Goal: Task Accomplishment & Management: Manage account settings

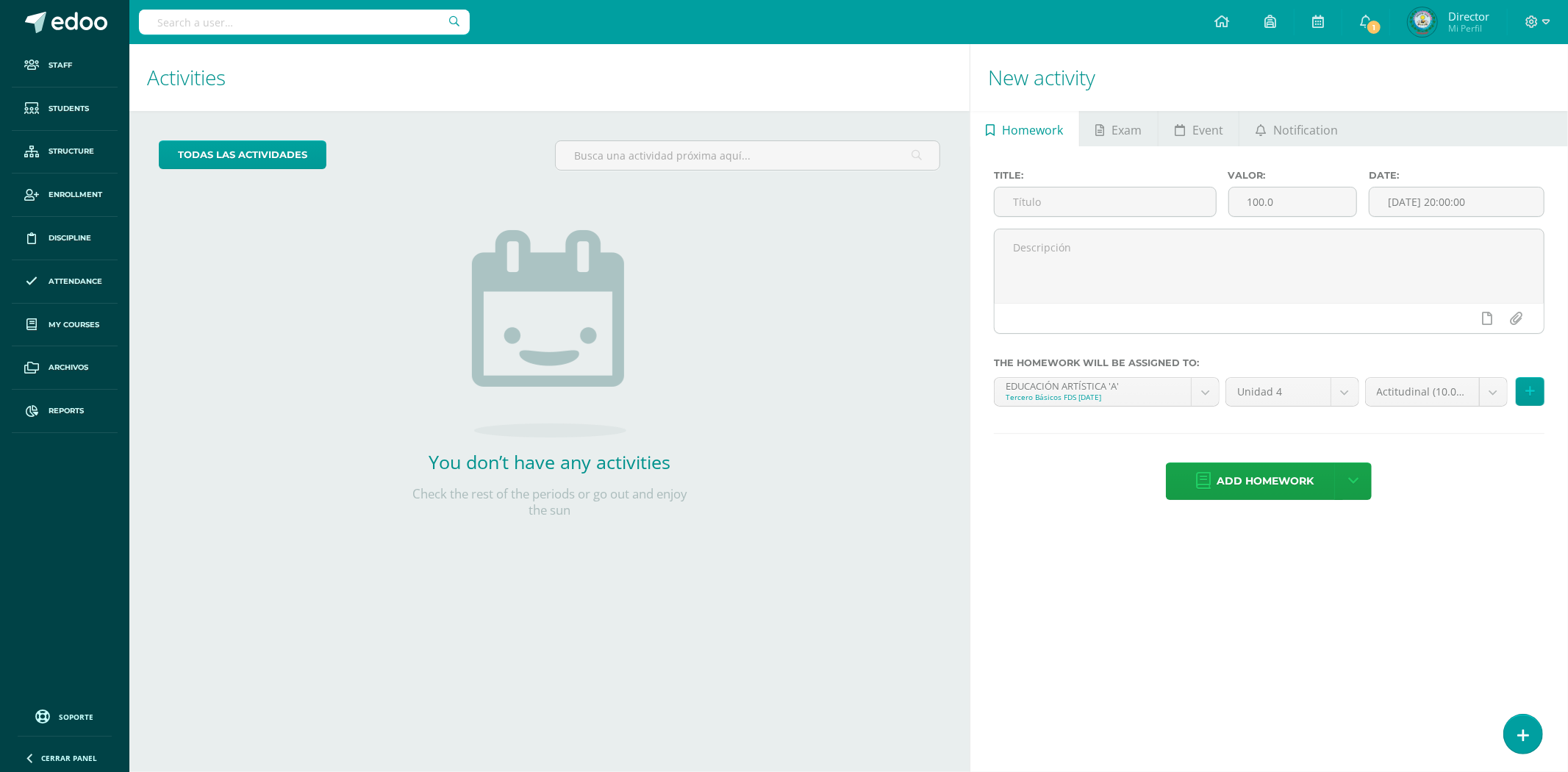
click at [325, 26] on input "text" at bounding box center [305, 22] width 331 height 25
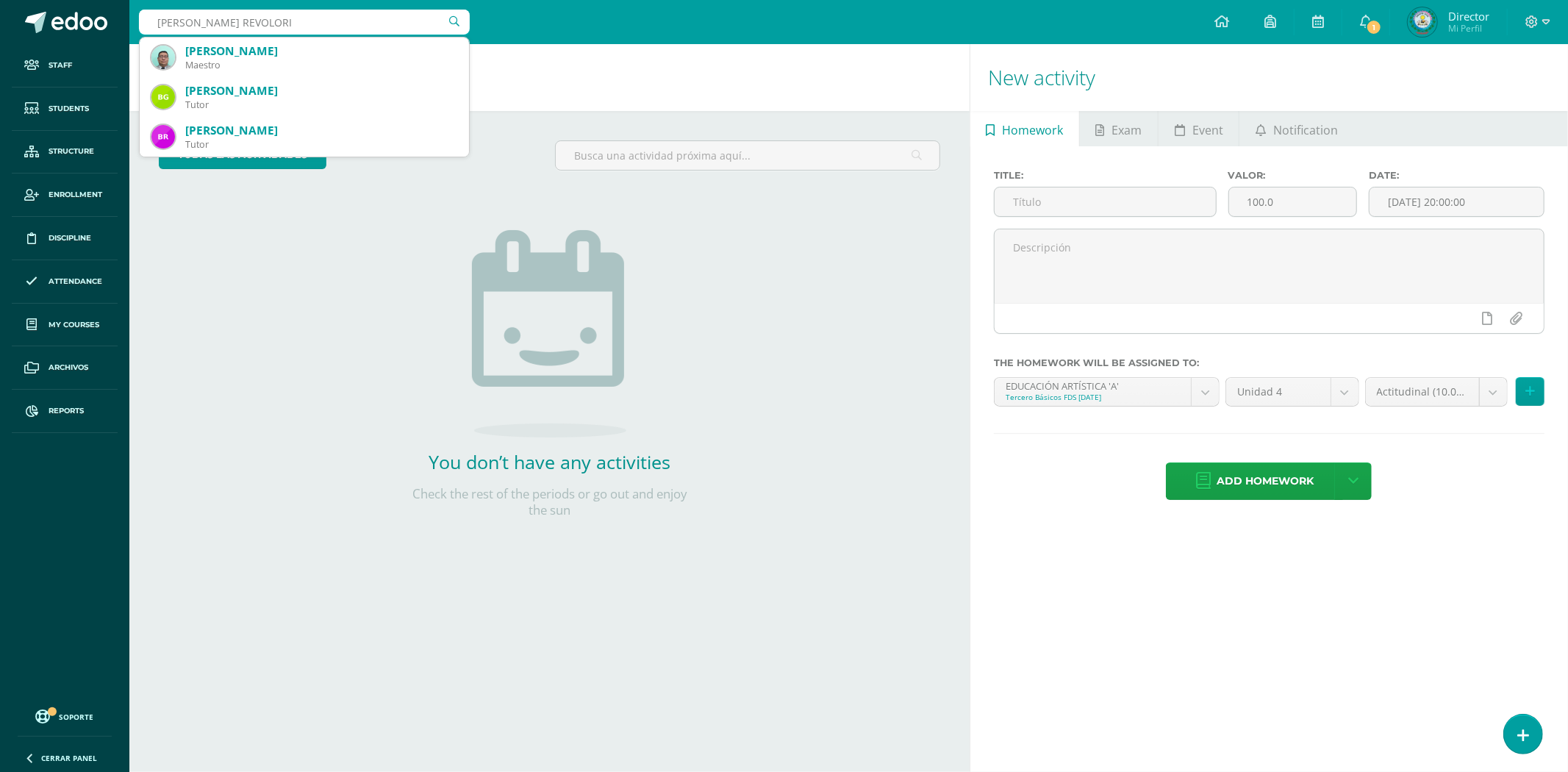
type input "GIRON REVOLORIO"
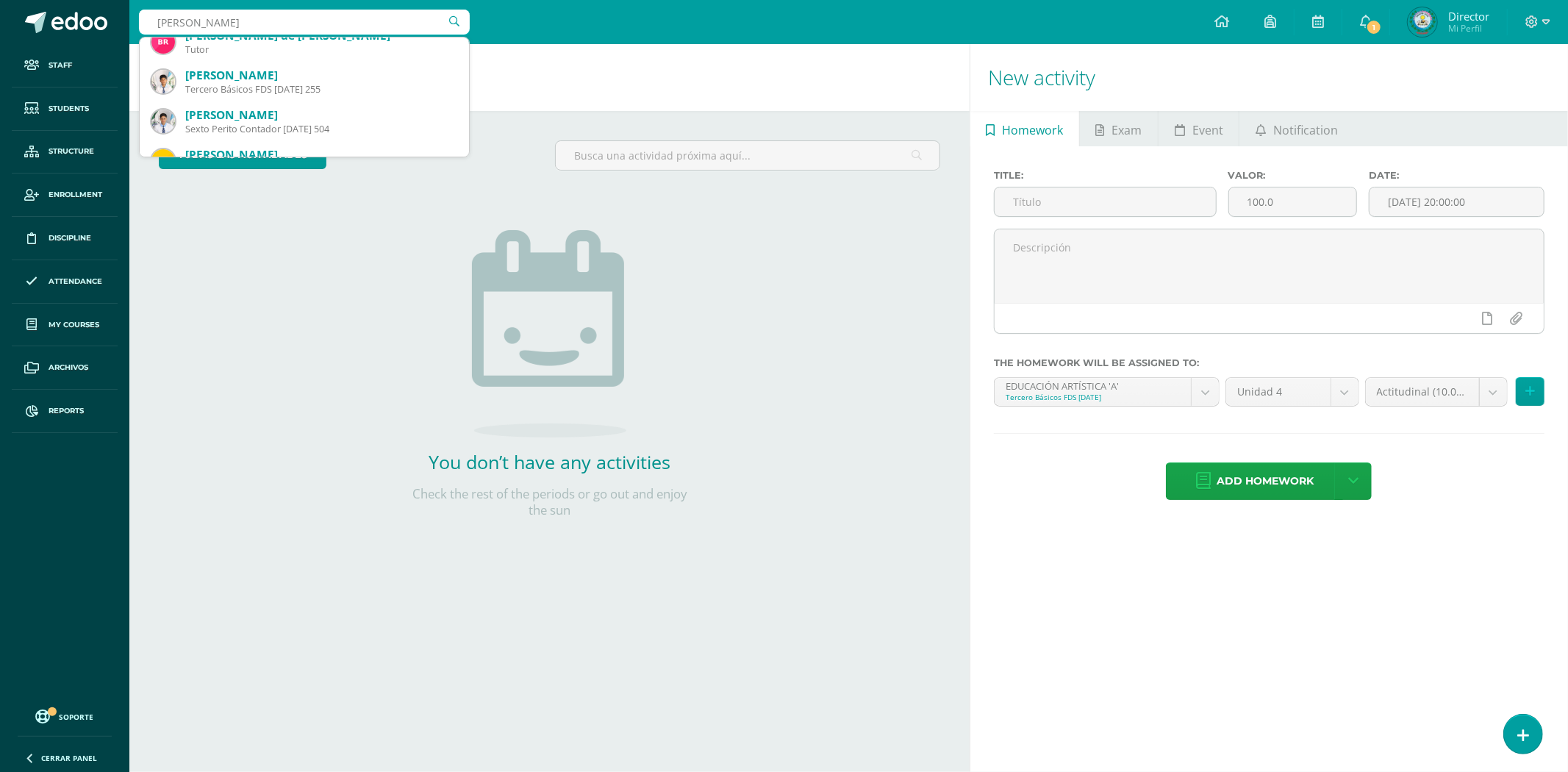
scroll to position [199, 0]
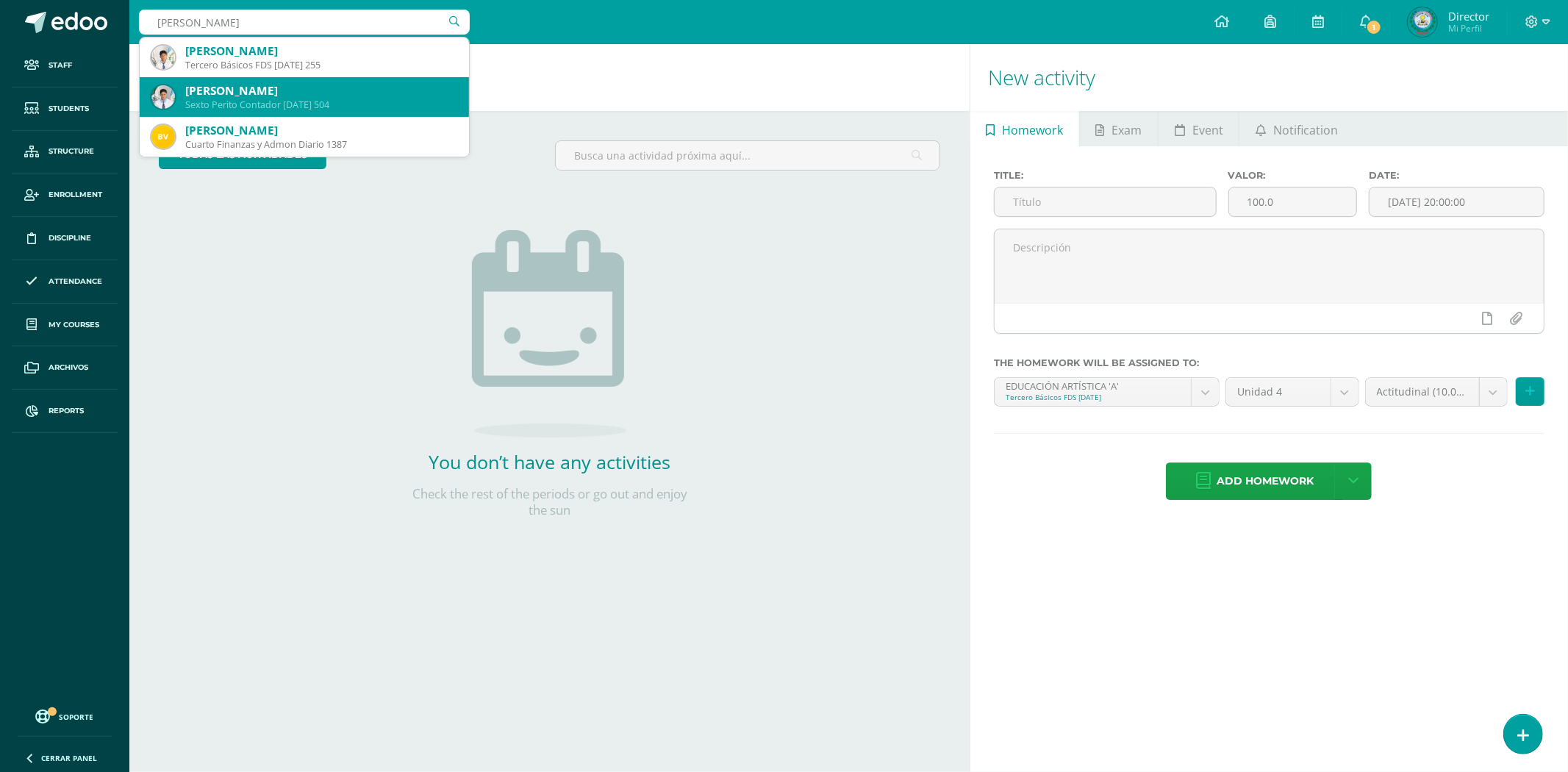
click at [381, 105] on div "Sexto Perito Contador Domingo 504" at bounding box center [322, 104] width 272 height 12
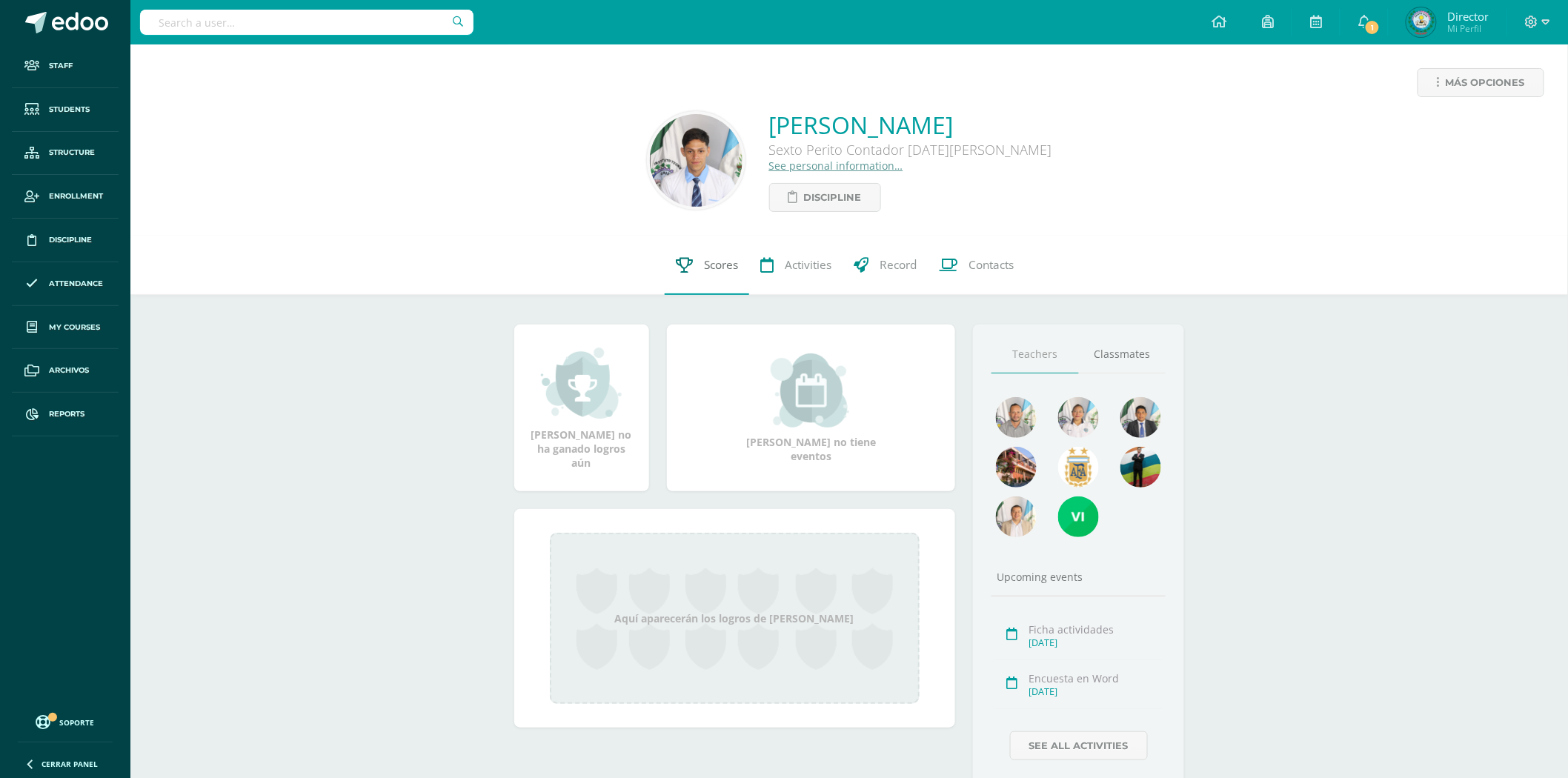
click at [706, 268] on span "Scores" at bounding box center [721, 265] width 34 height 15
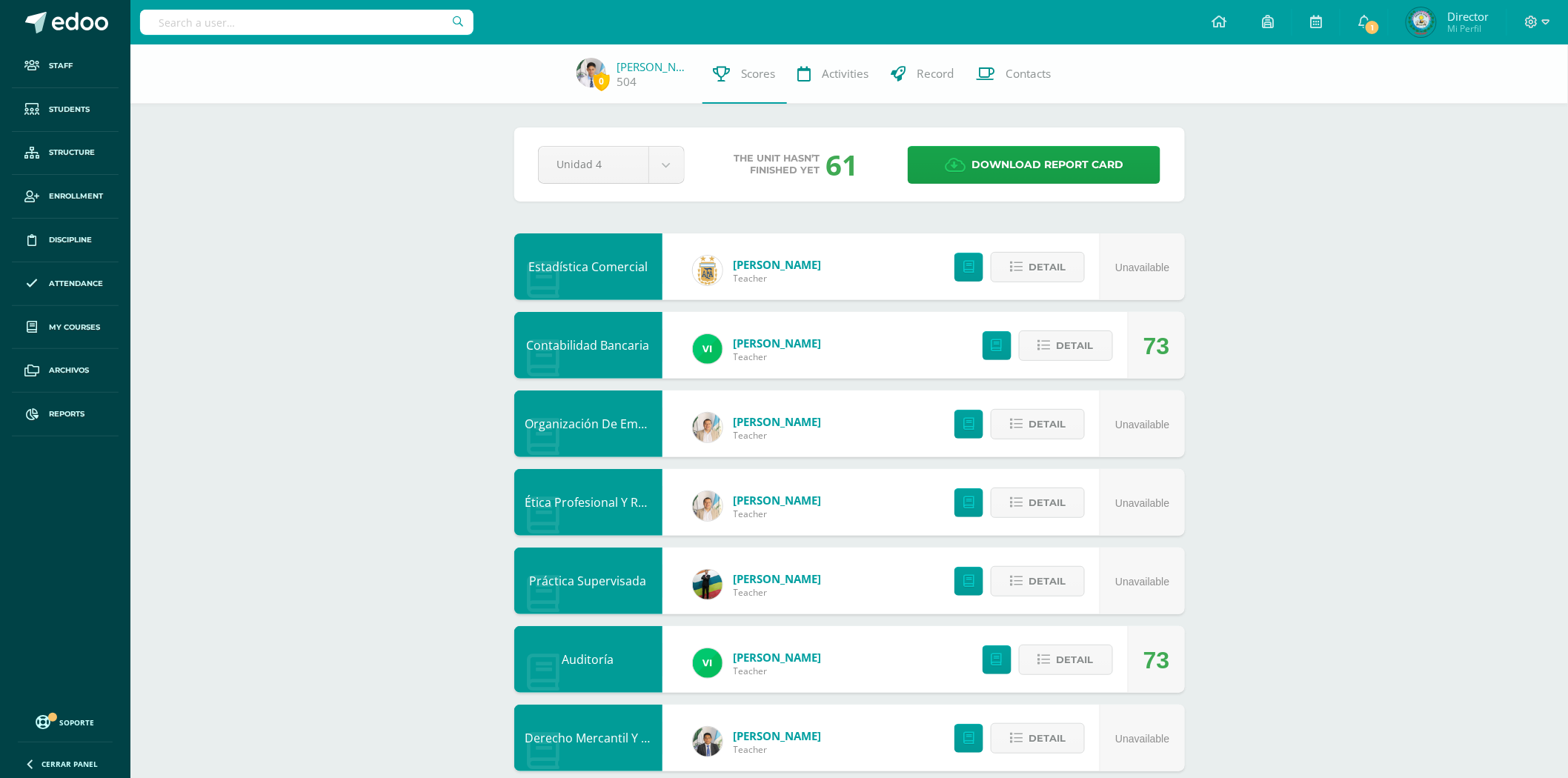
click at [590, 347] on link "Contabilidad Bancaria" at bounding box center [588, 345] width 123 height 16
click at [624, 344] on link "Contabilidad Bancaria" at bounding box center [588, 345] width 123 height 16
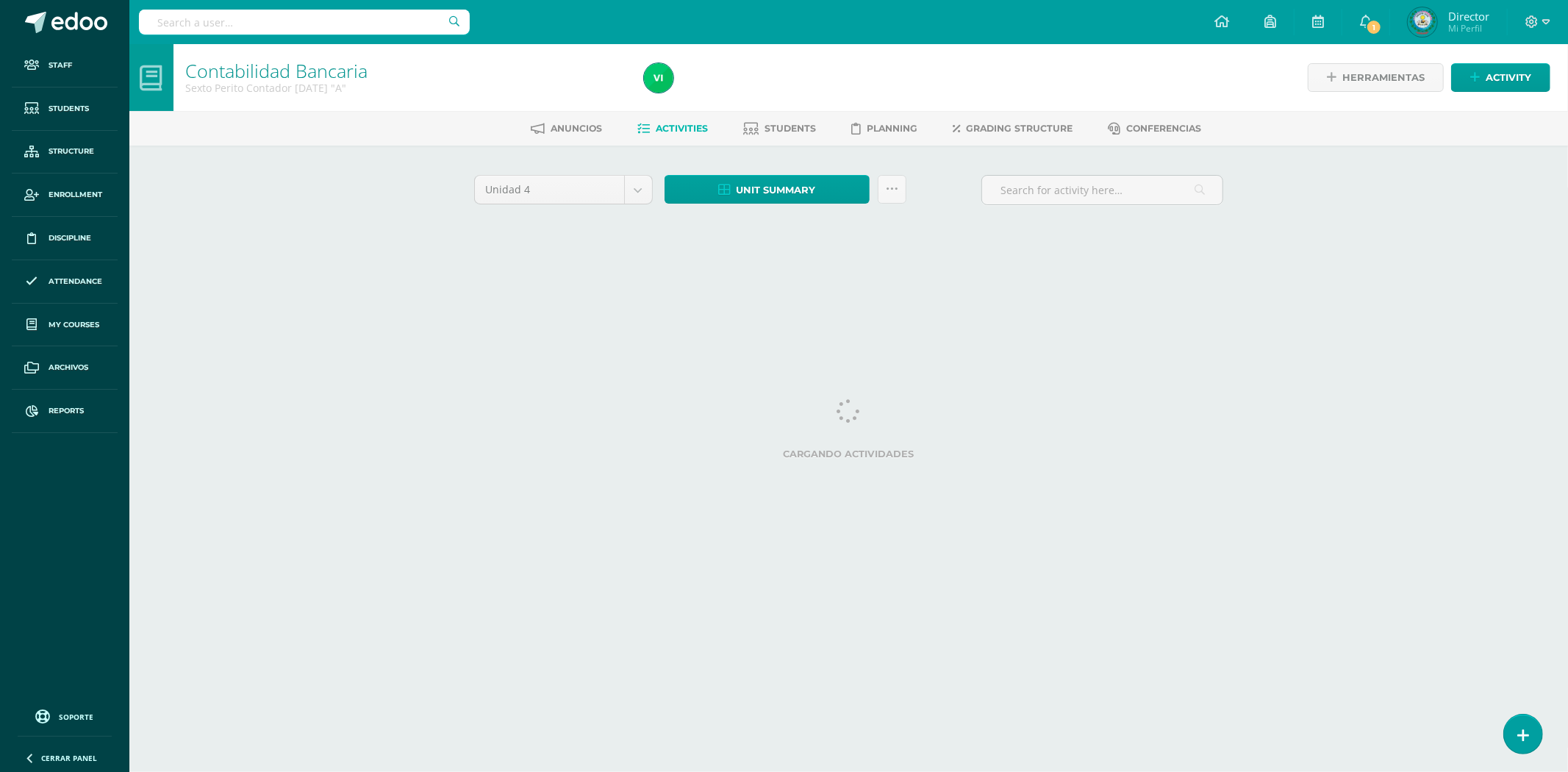
click at [639, 171] on div "Unidad 4 Unidad 1 Unidad 2 Unidad 3 Unidad 4 Unit summary Download as HTML Down…" at bounding box center [848, 210] width 809 height 129
click at [641, 193] on body "Staff Students Structure Enrollment Discipline Attendance My courses Archivos R…" at bounding box center [784, 137] width 1568 height 274
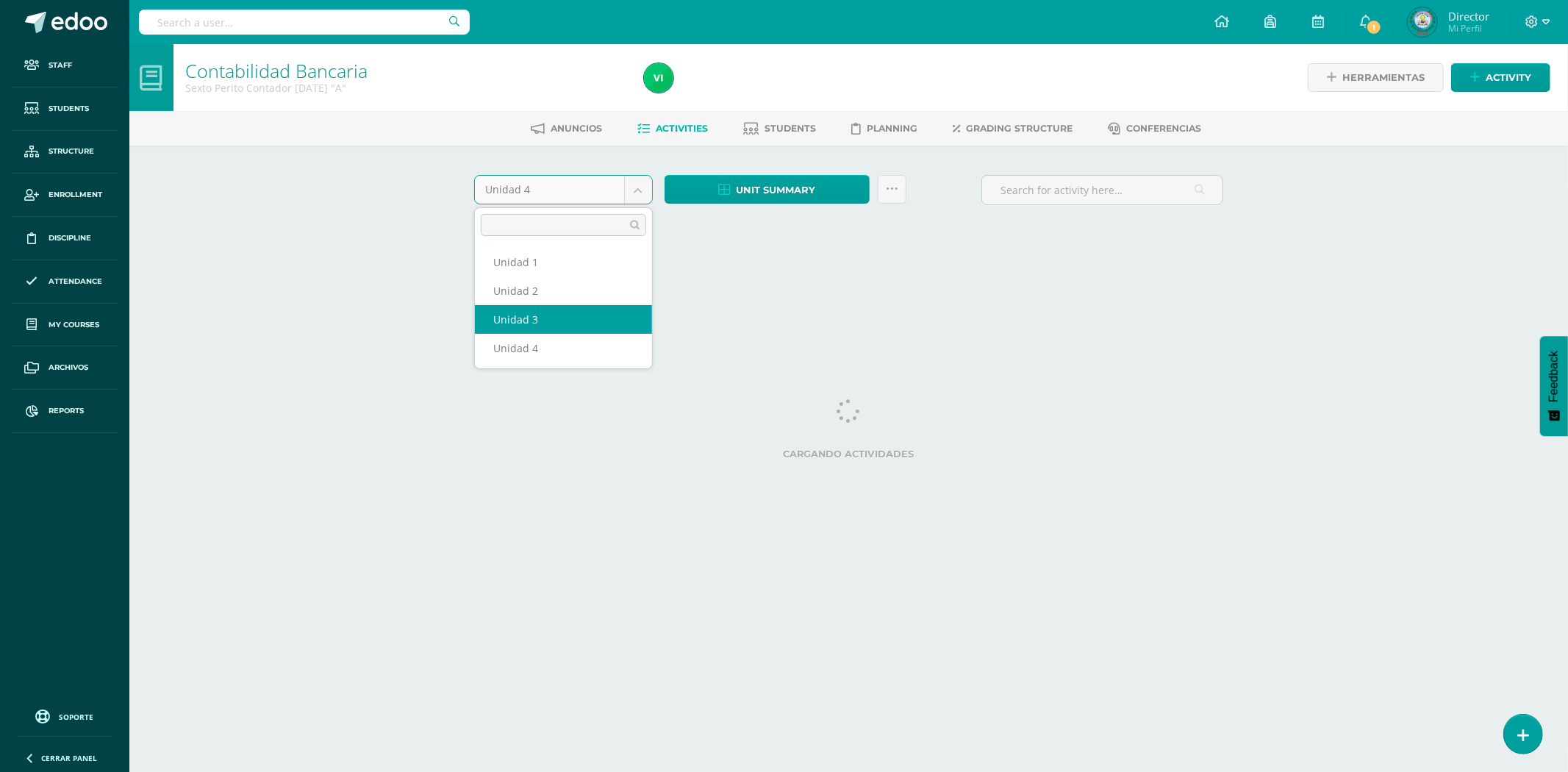
select select "Unidad 3"
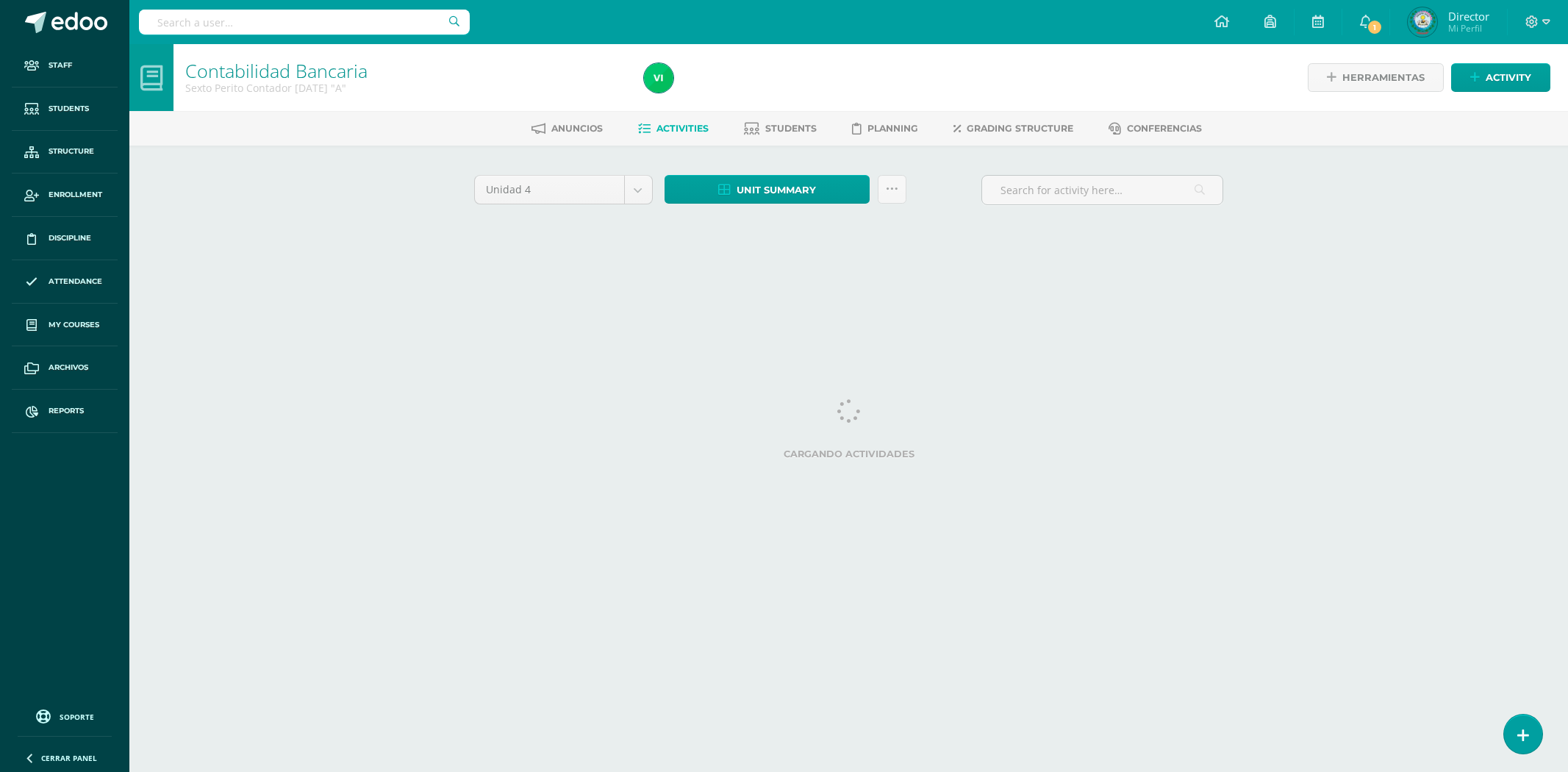
select select "Unidad 3"
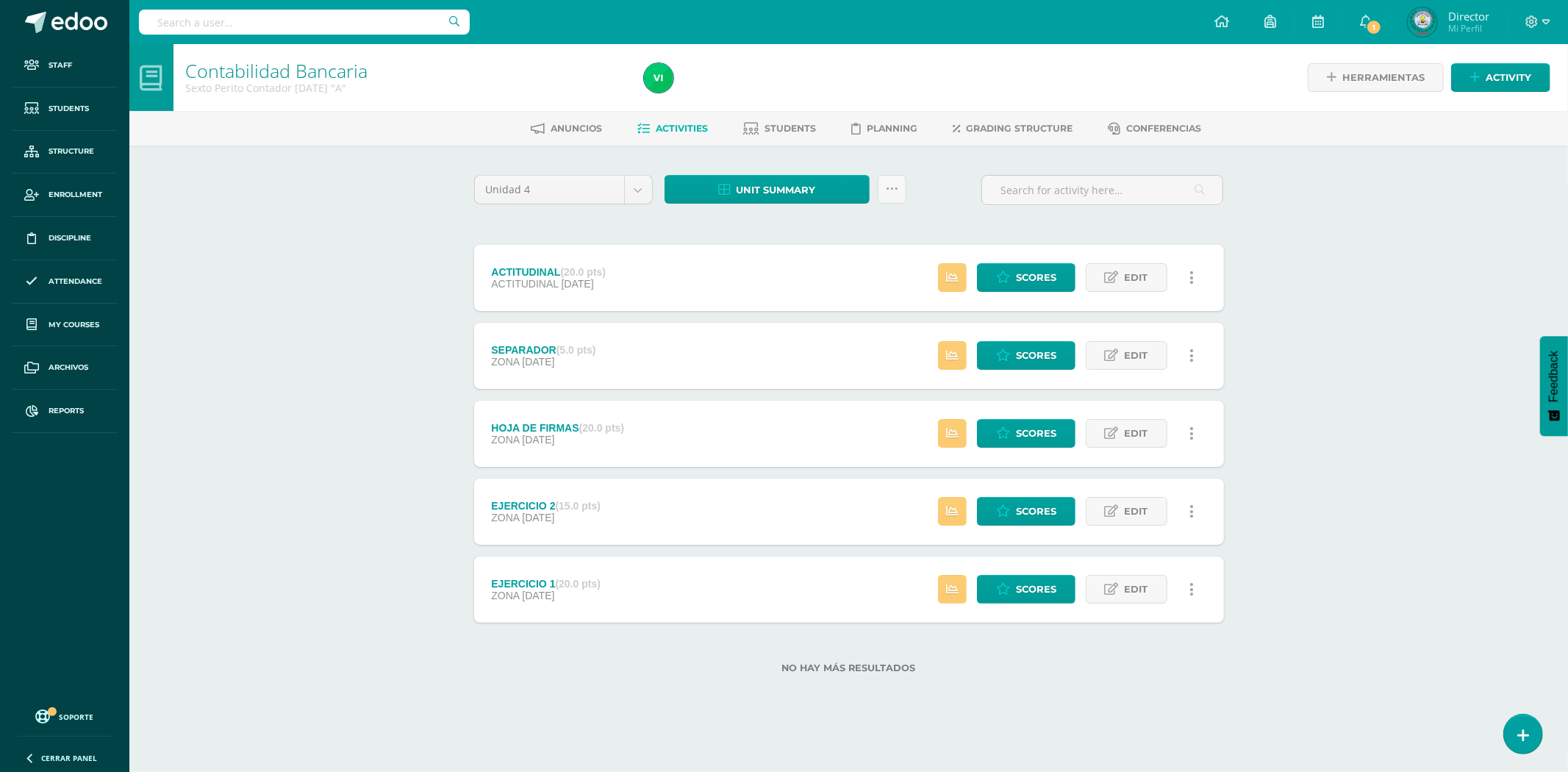
click at [619, 55] on div "Contabilidad Bancaria Sexto Perito Contador Domingo "A"" at bounding box center [405, 78] width 464 height 67
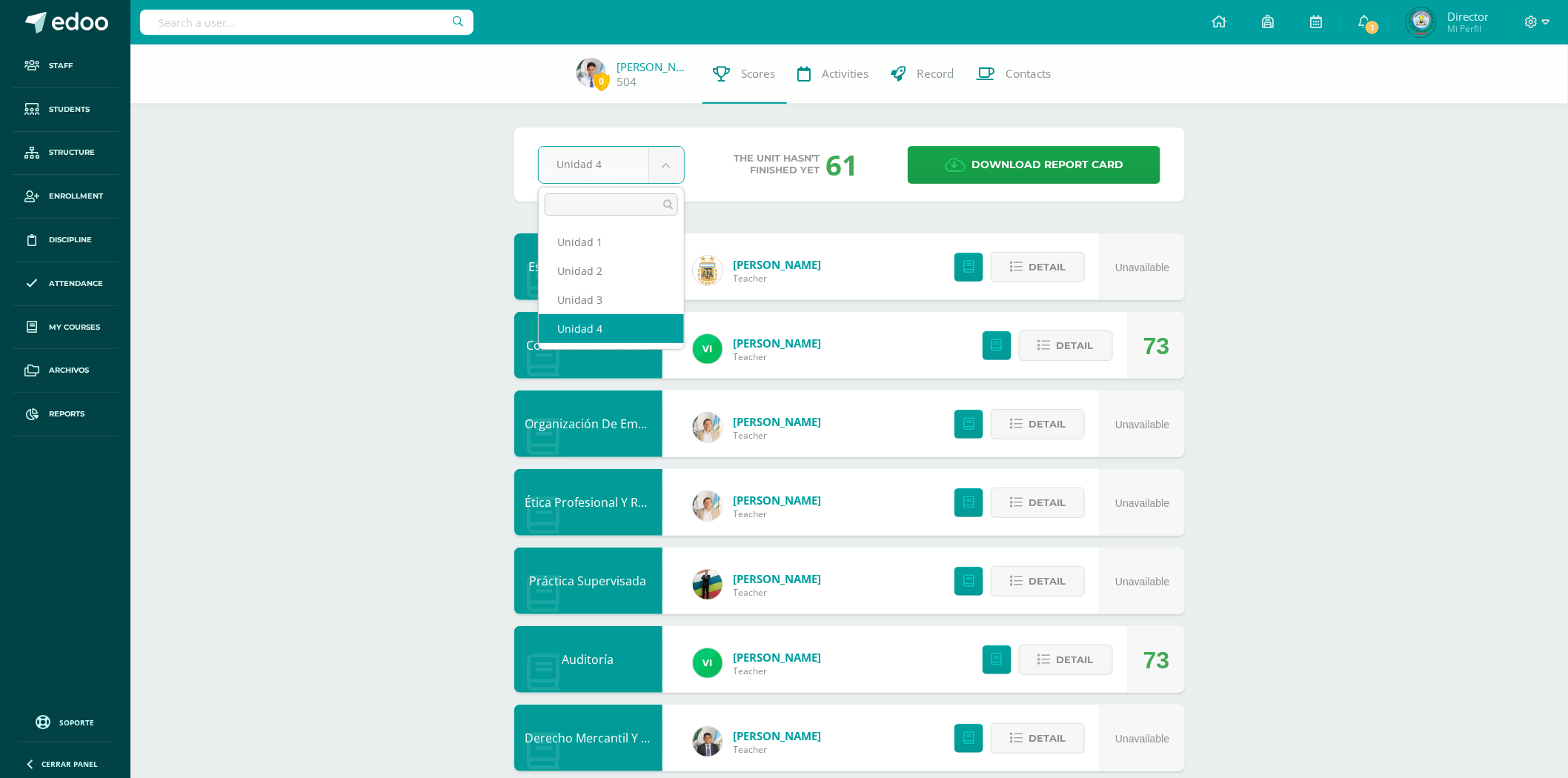
click at [664, 165] on body "Staff Students Structure Enrollment Discipline Attendance My courses Archivos R…" at bounding box center [784, 558] width 1568 height 1116
select select "Unidad 3"
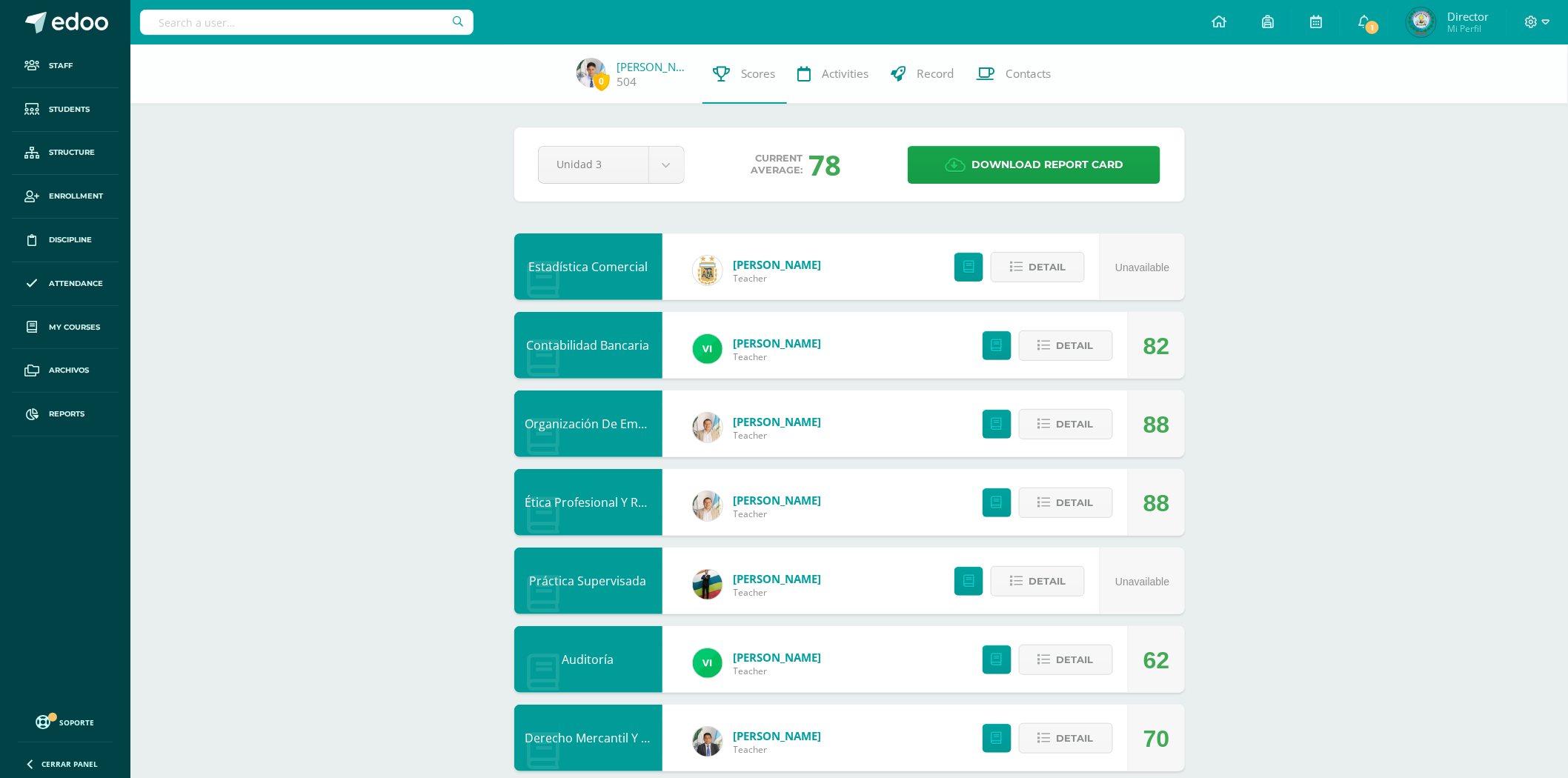
click at [304, 24] on input "text" at bounding box center [307, 22] width 334 height 25
click at [367, 8] on div "CARIN DANIELA CARIN DANIELA" at bounding box center [307, 22] width 334 height 45
click at [376, 21] on input "CARIN DANIELA" at bounding box center [307, 22] width 334 height 25
click at [464, 25] on input "CARIN DANIELA" at bounding box center [307, 22] width 334 height 25
click at [327, 24] on input "CARIN DANIELA" at bounding box center [307, 22] width 334 height 25
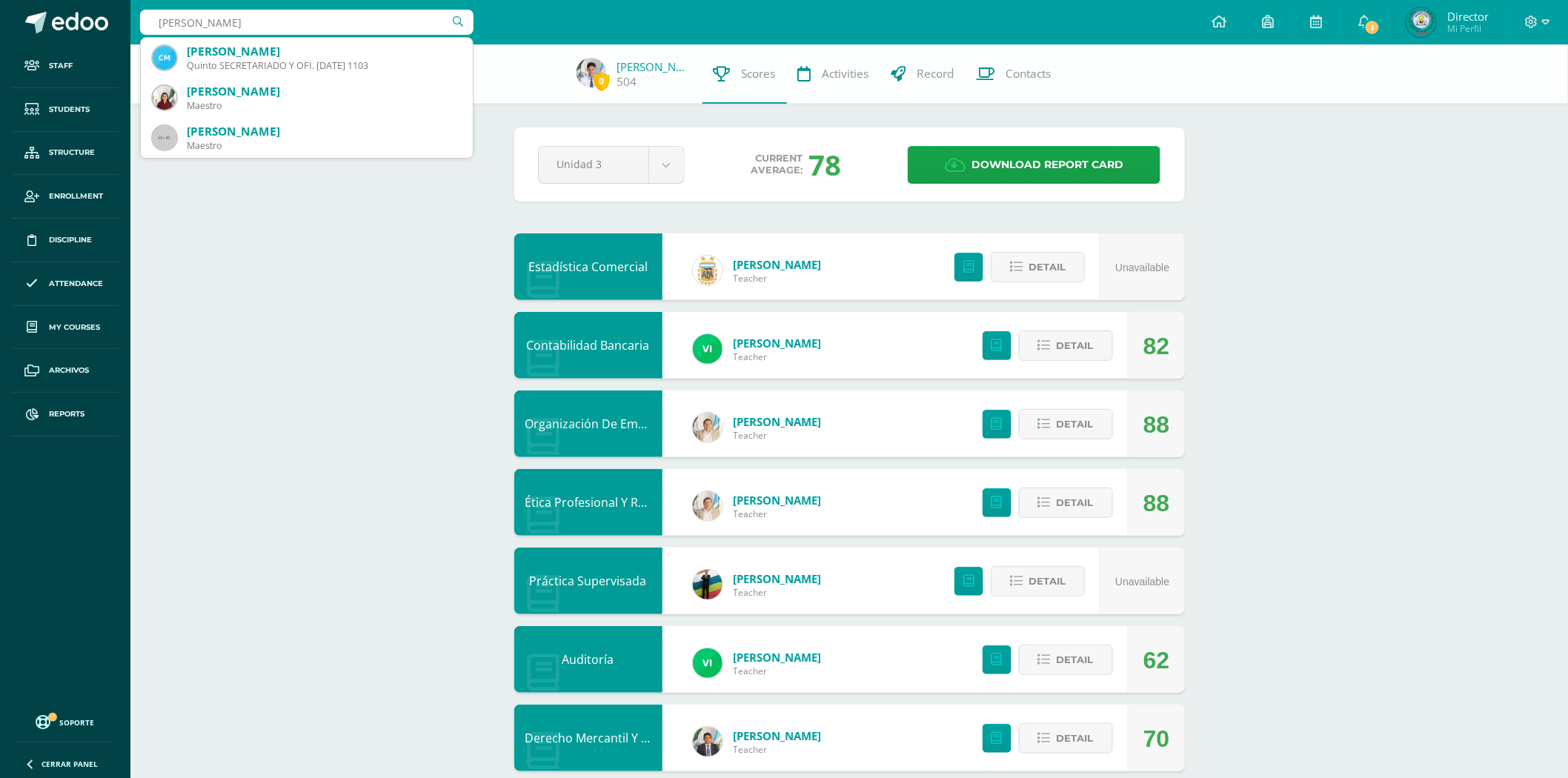
type input "CARIN DANIELA MARR"
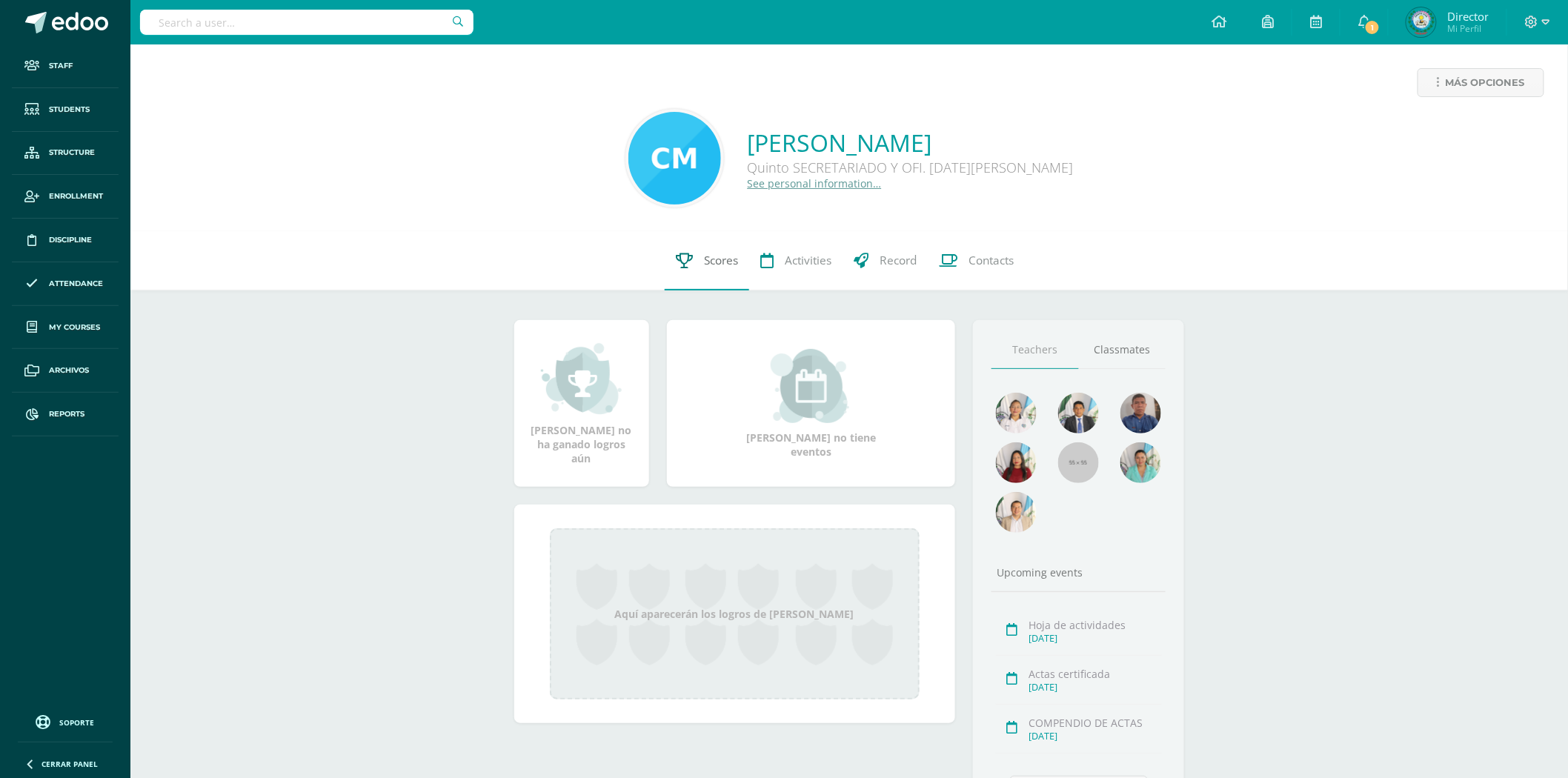
click at [713, 261] on span "Scores" at bounding box center [721, 260] width 34 height 15
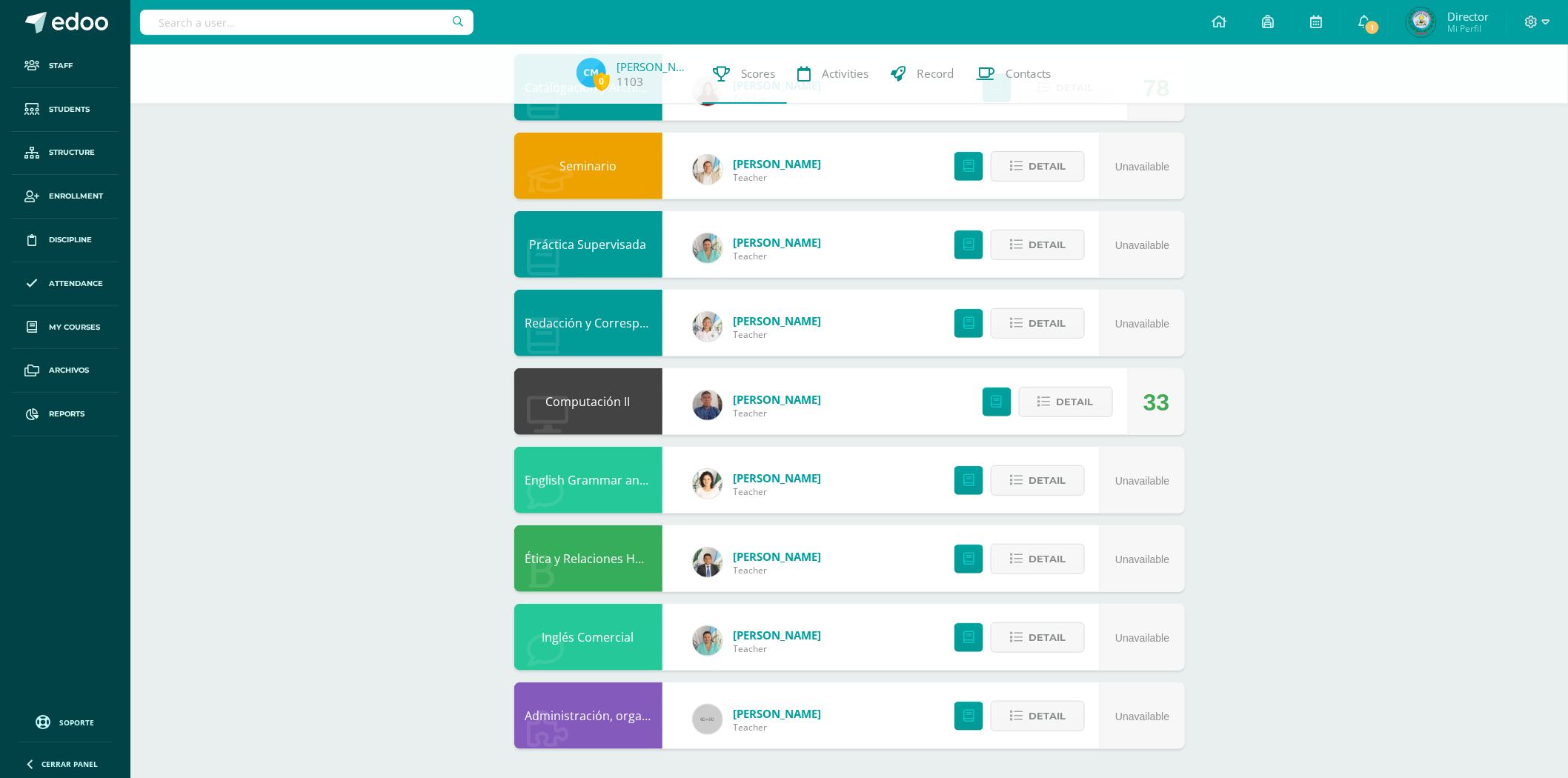
scroll to position [180, 0]
click at [588, 327] on link "Redacción y Correspondencia" at bounding box center [609, 322] width 167 height 16
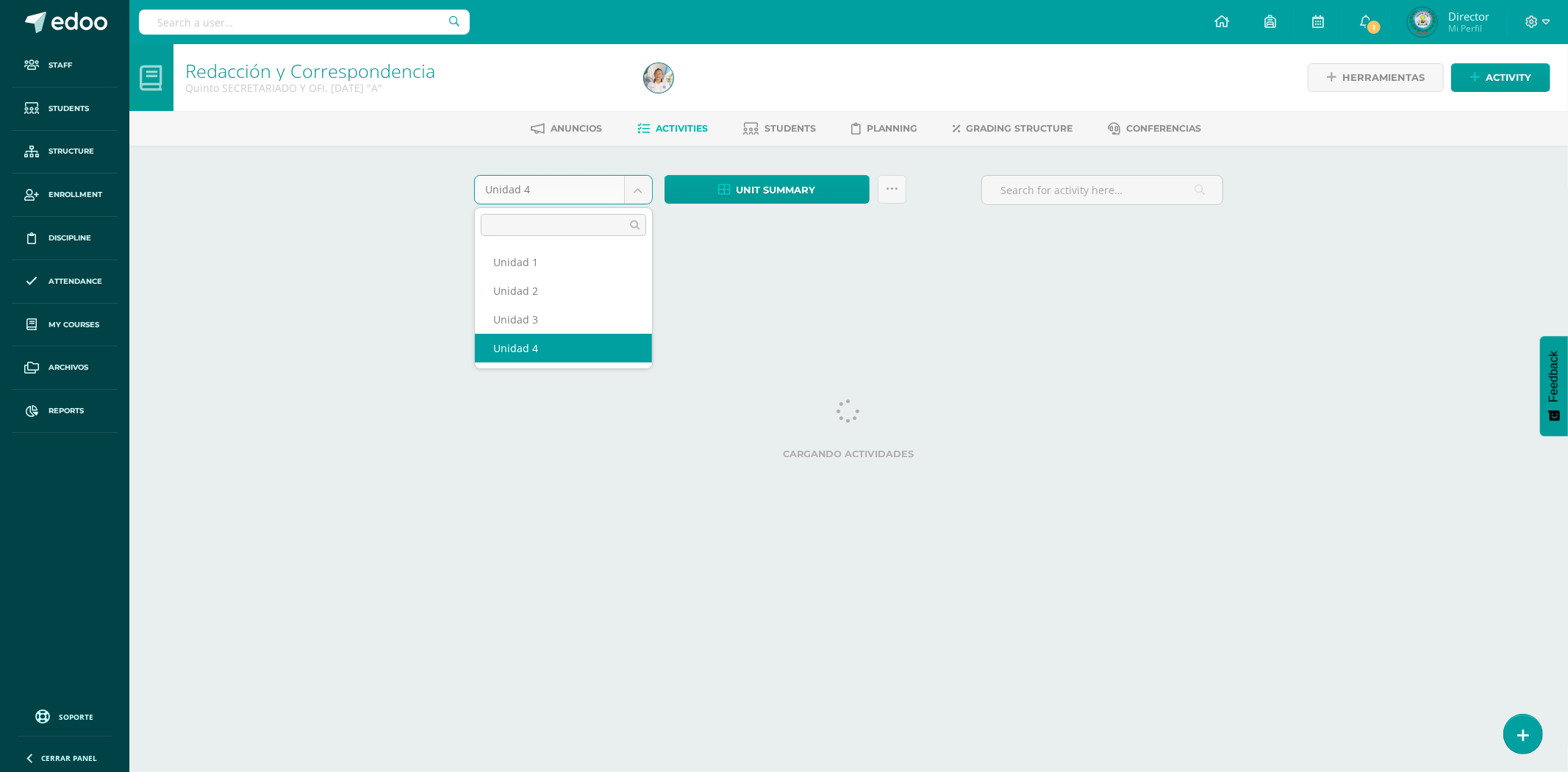
click at [629, 189] on body "Staff Students Structure Enrollment Discipline Attendance My courses Archivos R…" at bounding box center [784, 137] width 1568 height 274
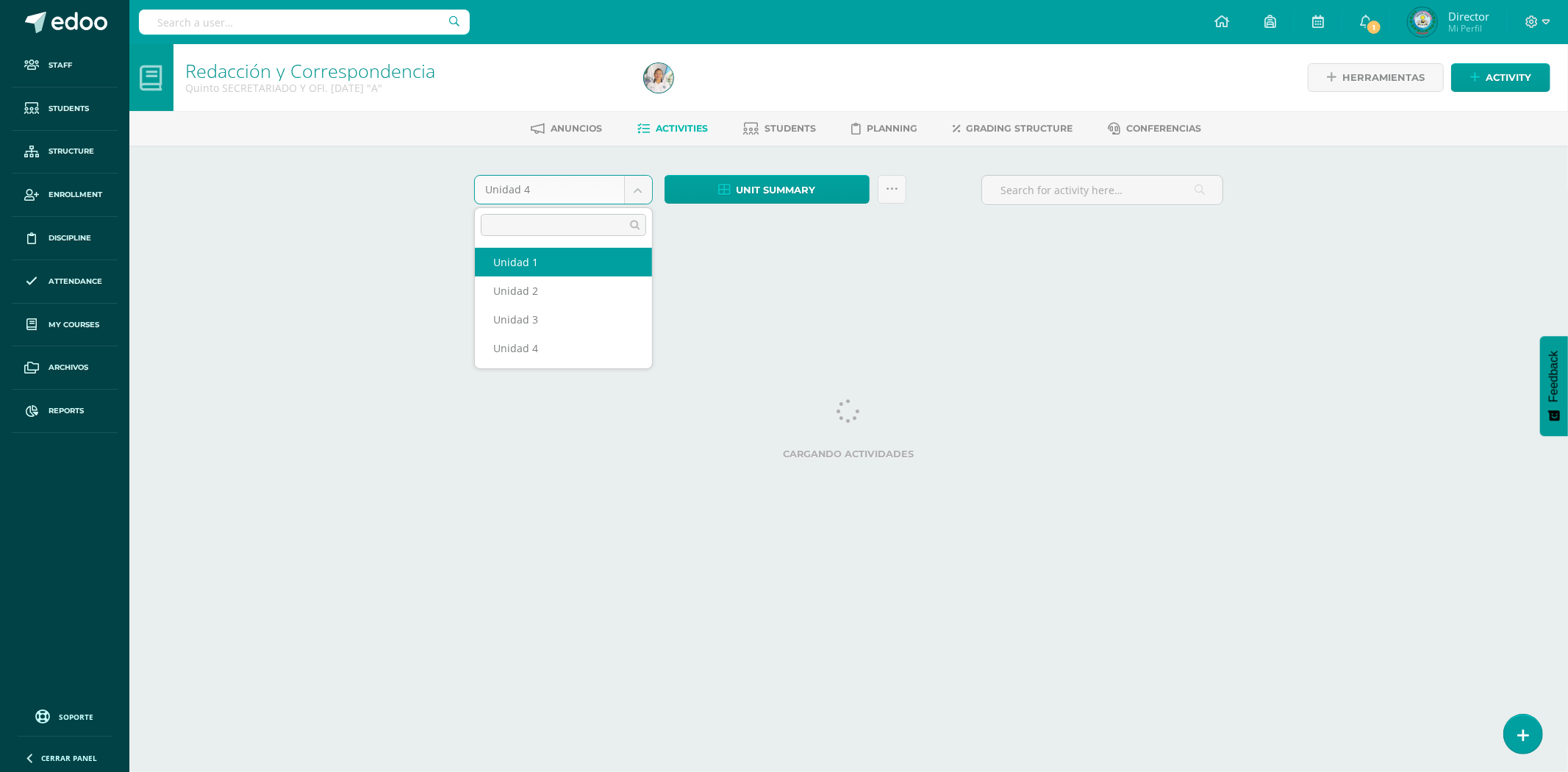
select select "Unidad 1"
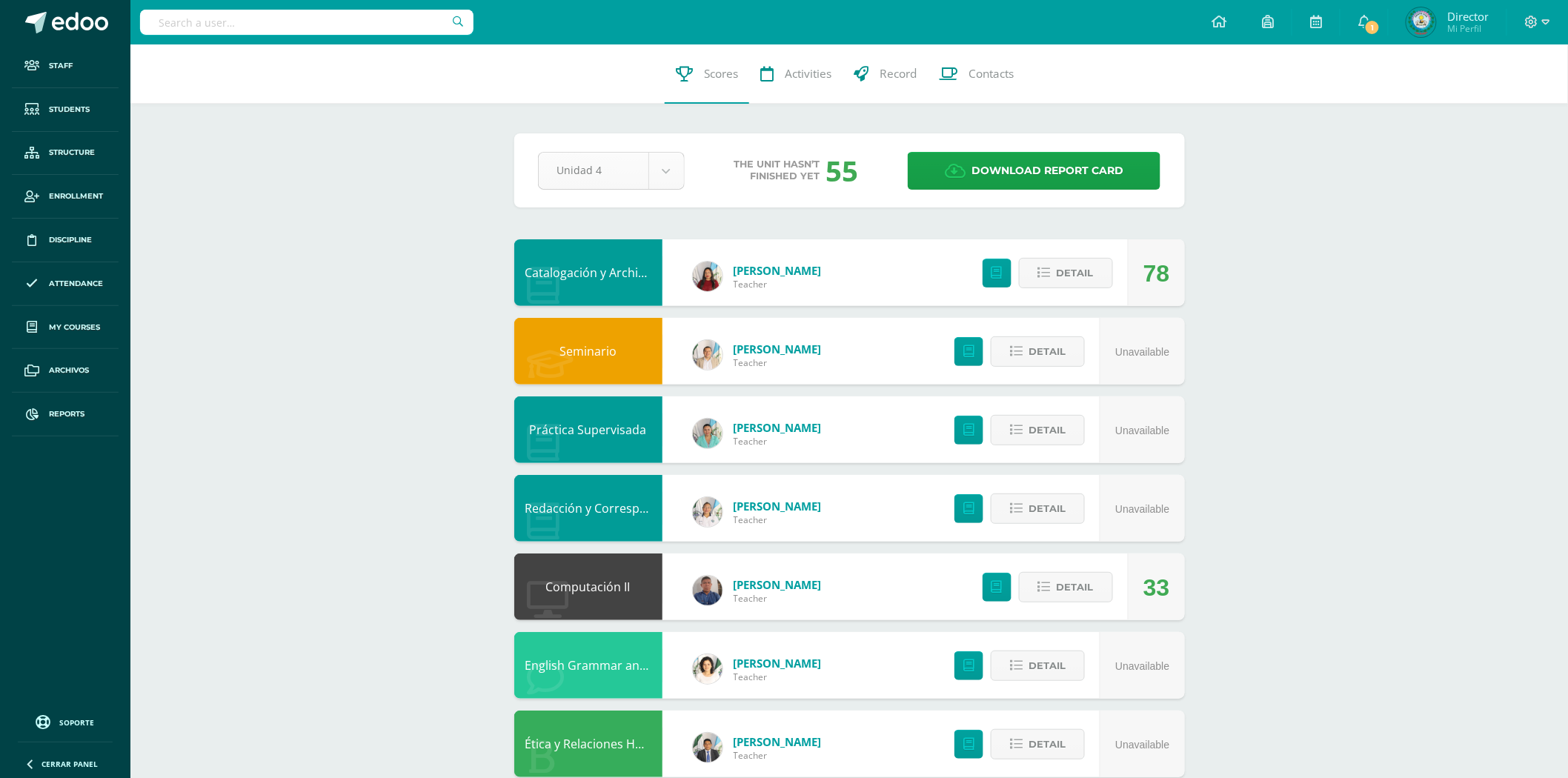
click at [665, 165] on body "Staff Students Structure Enrollment Discipline Attendance My courses Archivos R…" at bounding box center [784, 481] width 1568 height 964
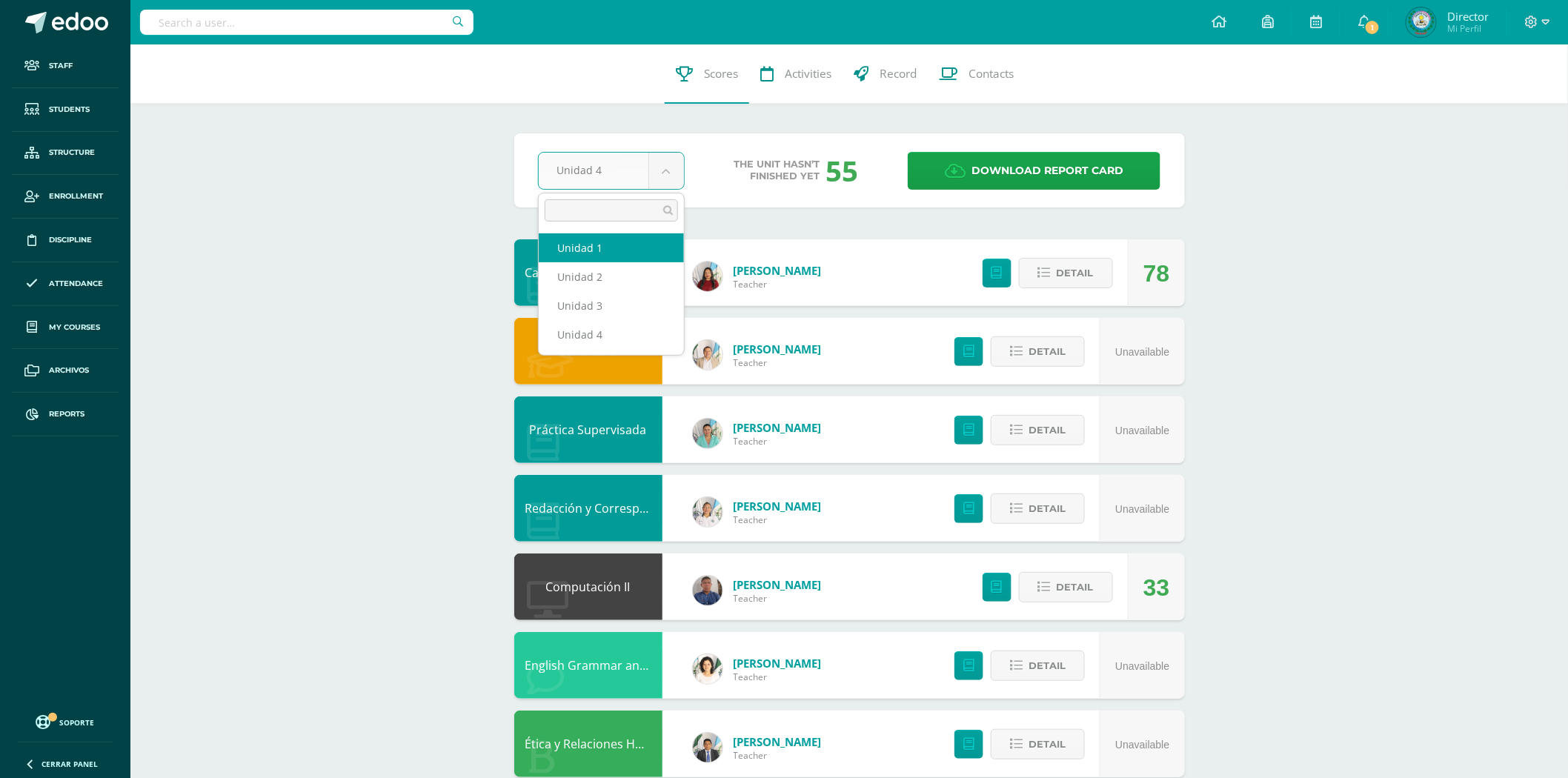
select select "Unidad 1"
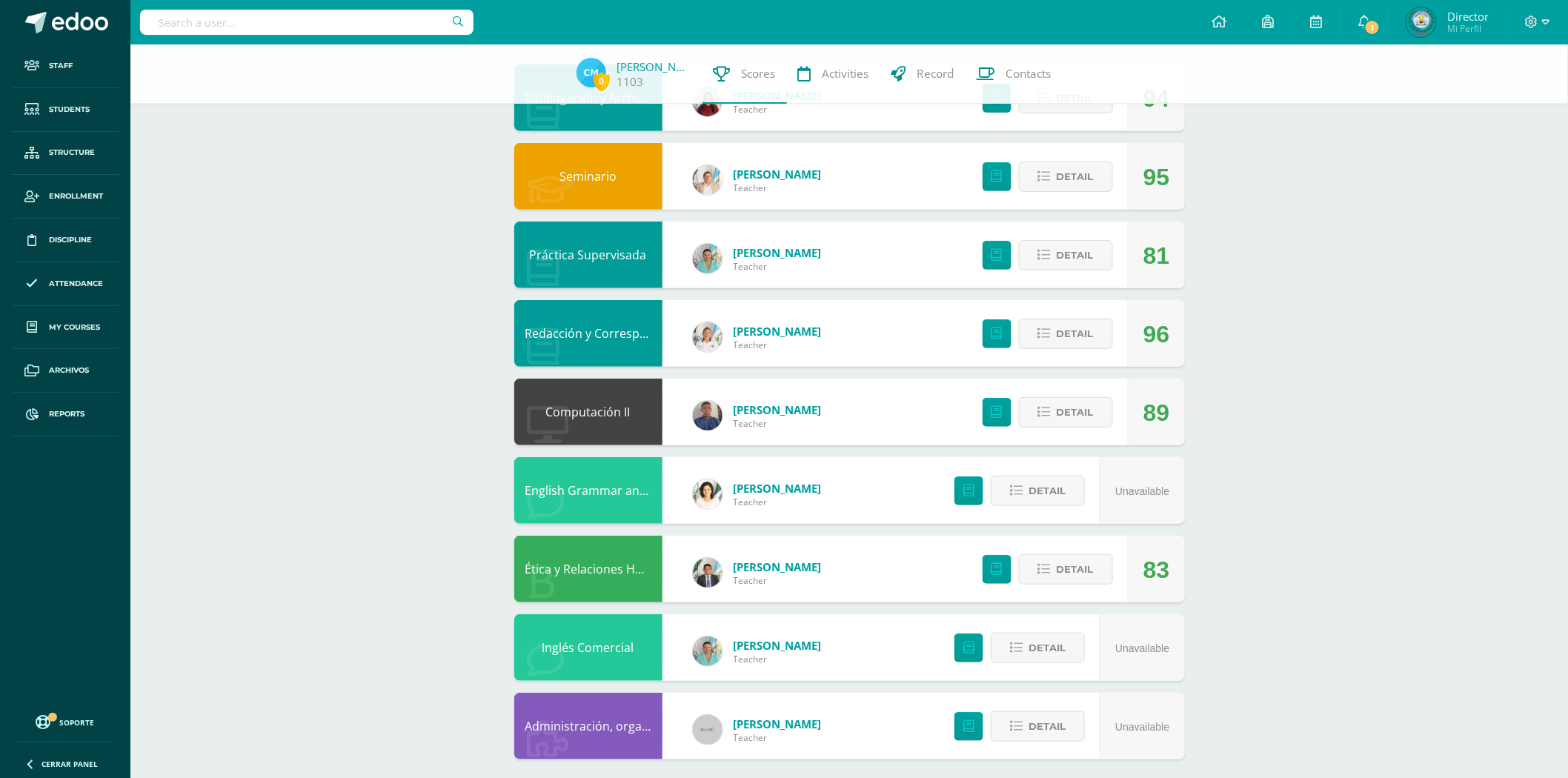
scroll to position [15, 0]
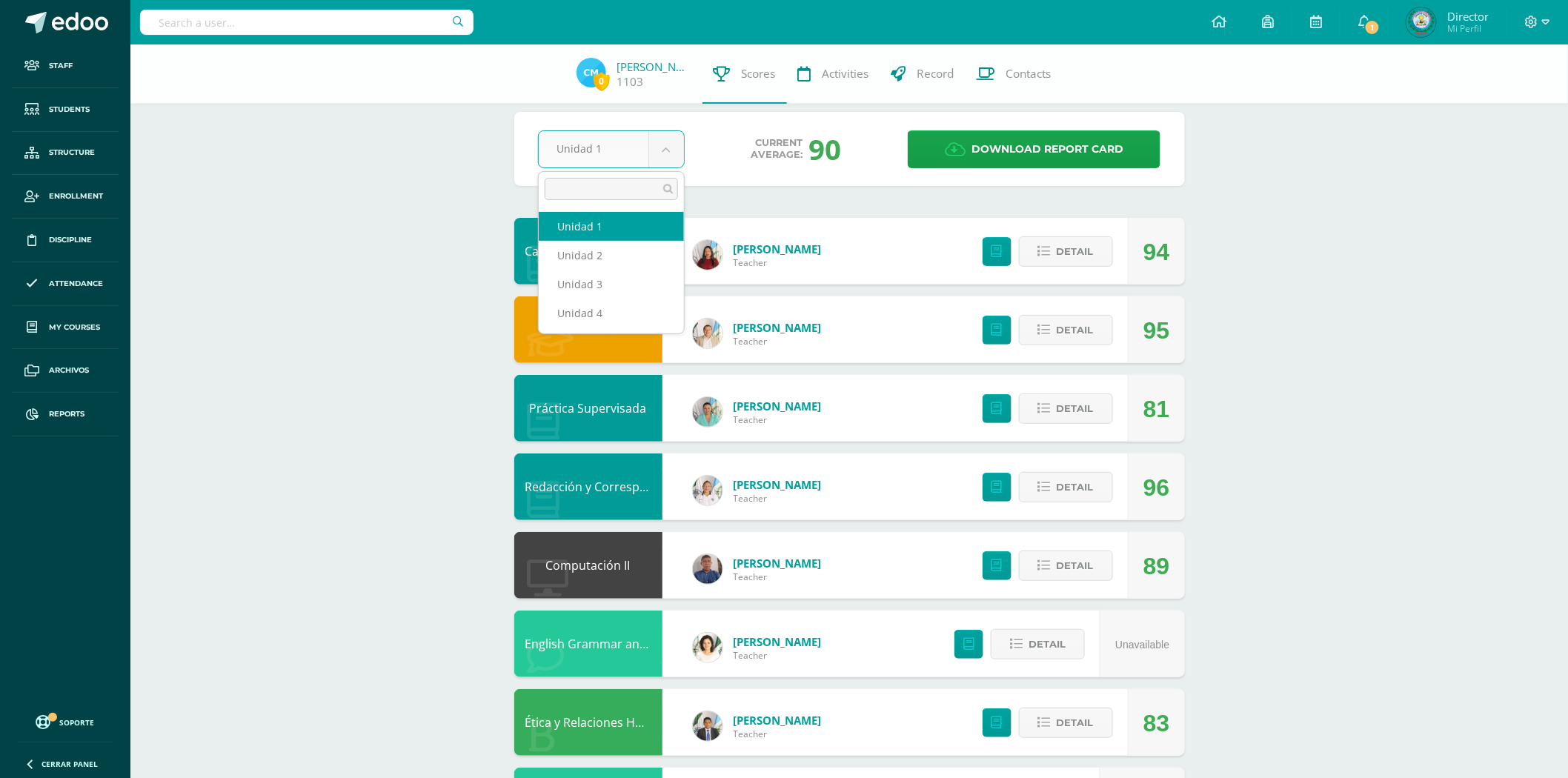
click at [671, 152] on body "Staff Students Structure Enrollment Discipline Attendance My courses Archivos R…" at bounding box center [784, 463] width 1568 height 958
drag, startPoint x: 624, startPoint y: 257, endPoint x: 621, endPoint y: 251, distance: 6.7
select select "Unidad 2"
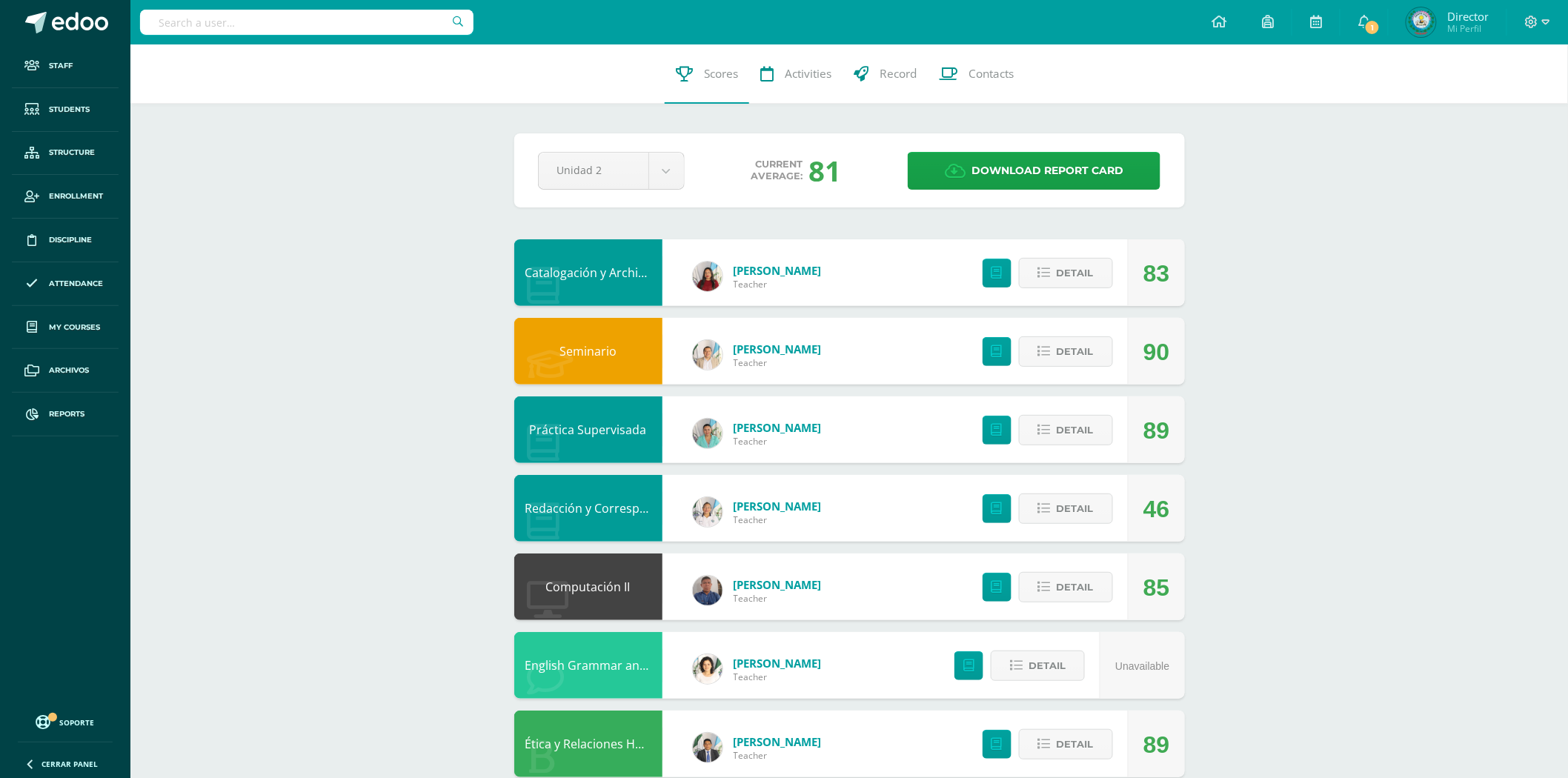
click at [732, 502] on div "[PERSON_NAME] Teacher" at bounding box center [757, 512] width 158 height 67
click at [630, 507] on link "Redacción y Correspondencia" at bounding box center [609, 508] width 167 height 16
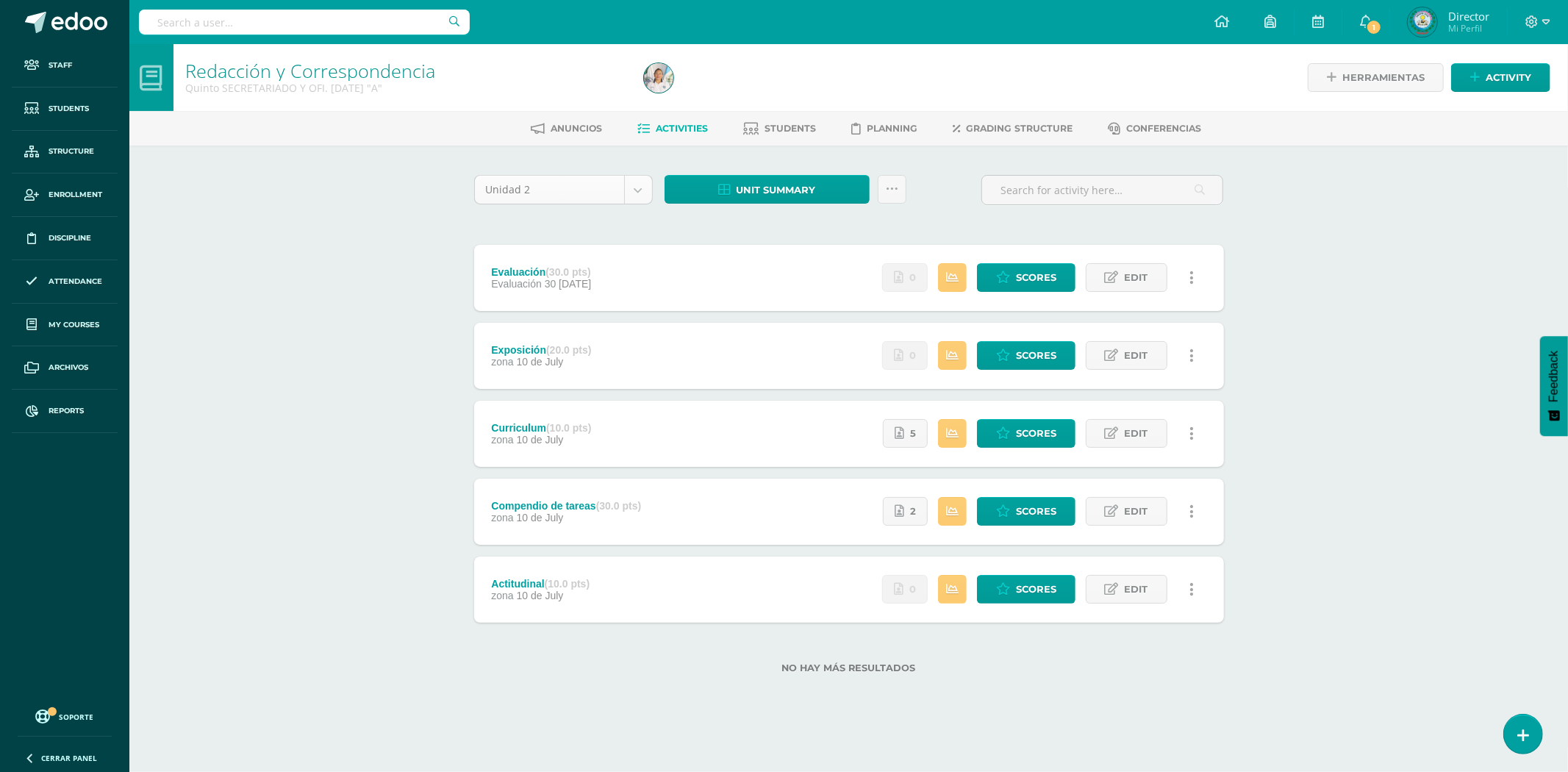
click at [637, 187] on body "Staff Students Structure Enrollment Discipline Attendance My courses Archivos R…" at bounding box center [784, 360] width 1568 height 721
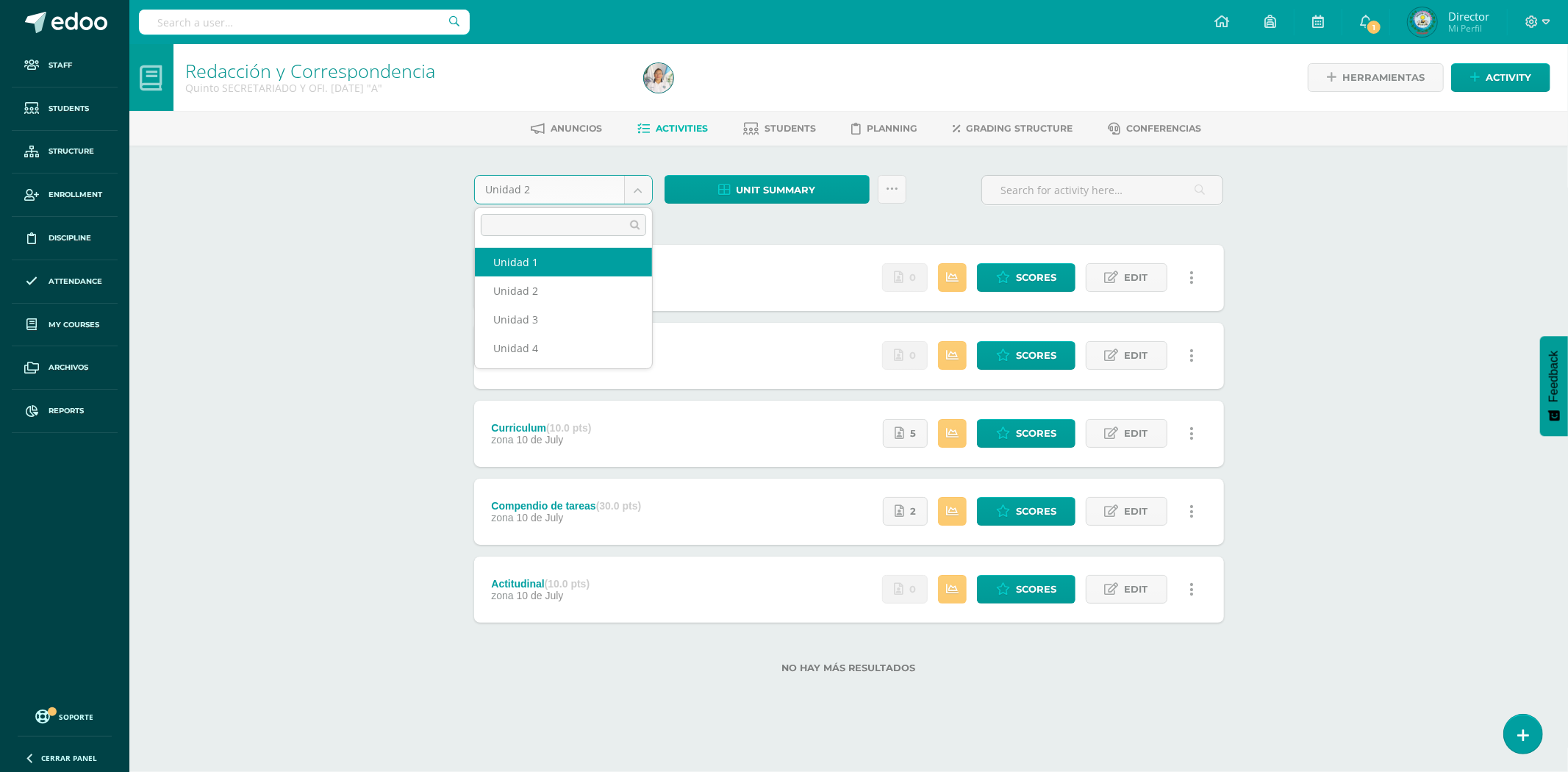
select select "Unidad 1"
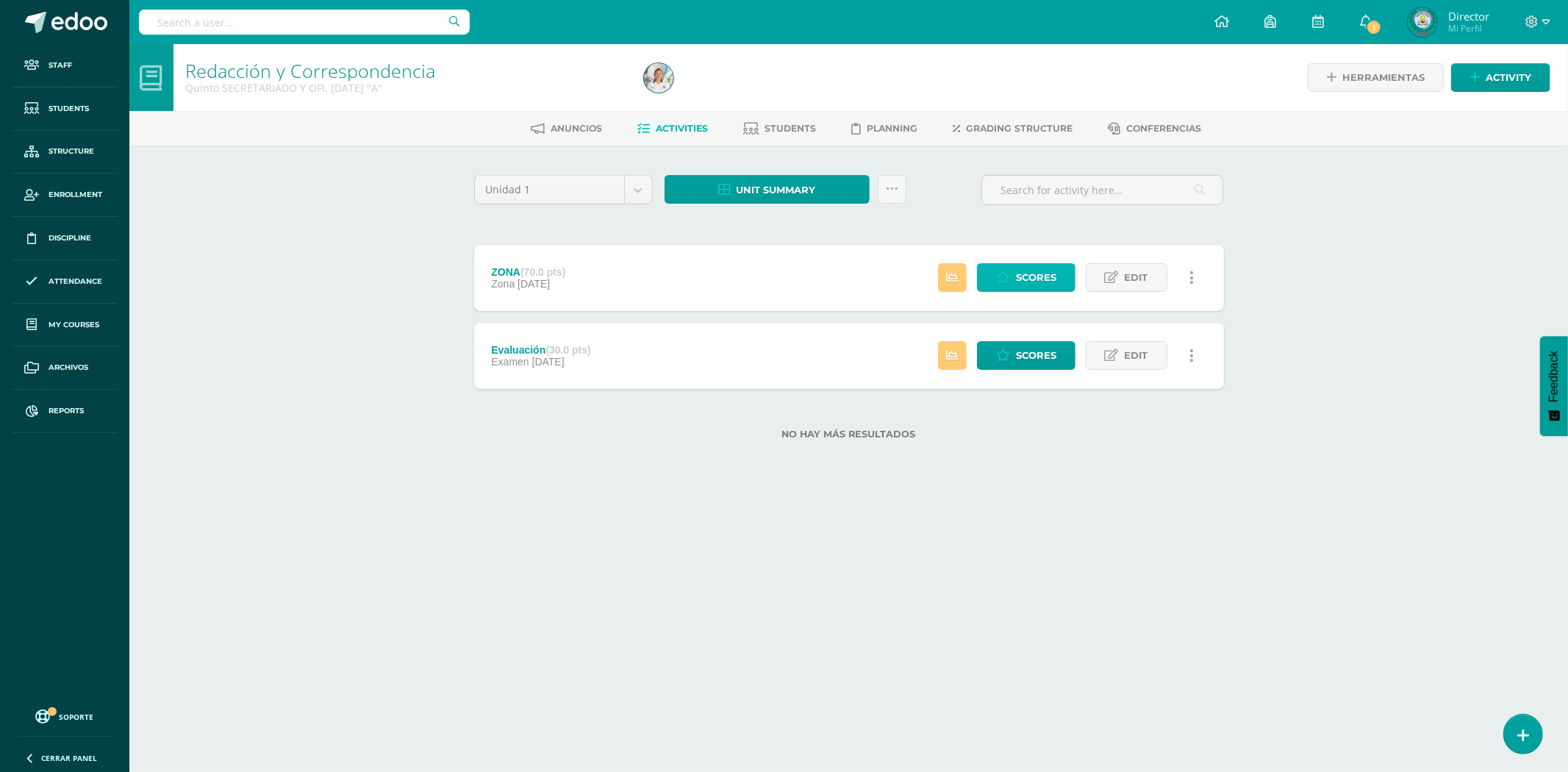
click at [1034, 281] on span "Scores" at bounding box center [1036, 277] width 41 height 27
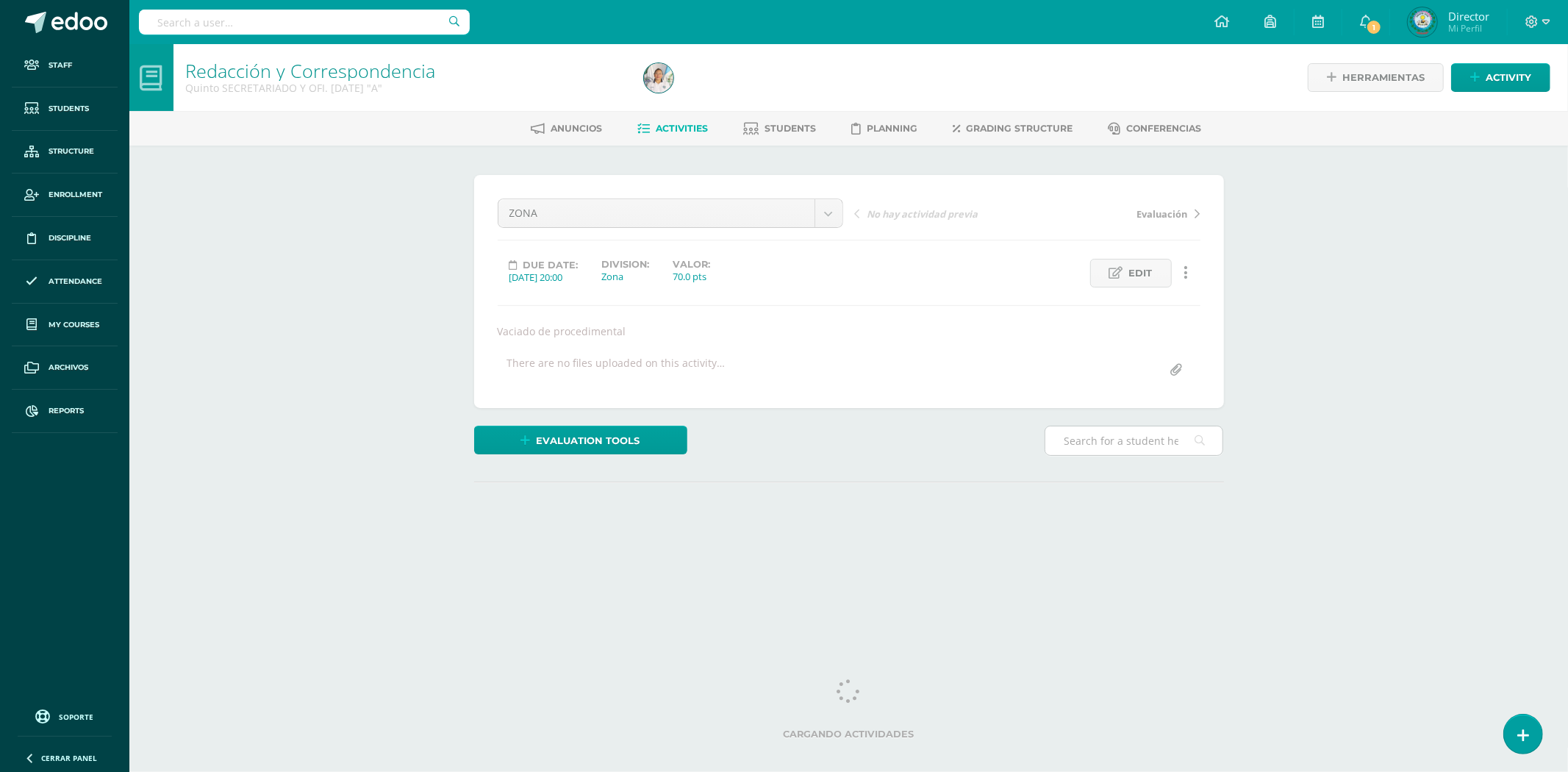
click at [1083, 437] on input "text" at bounding box center [1133, 441] width 177 height 28
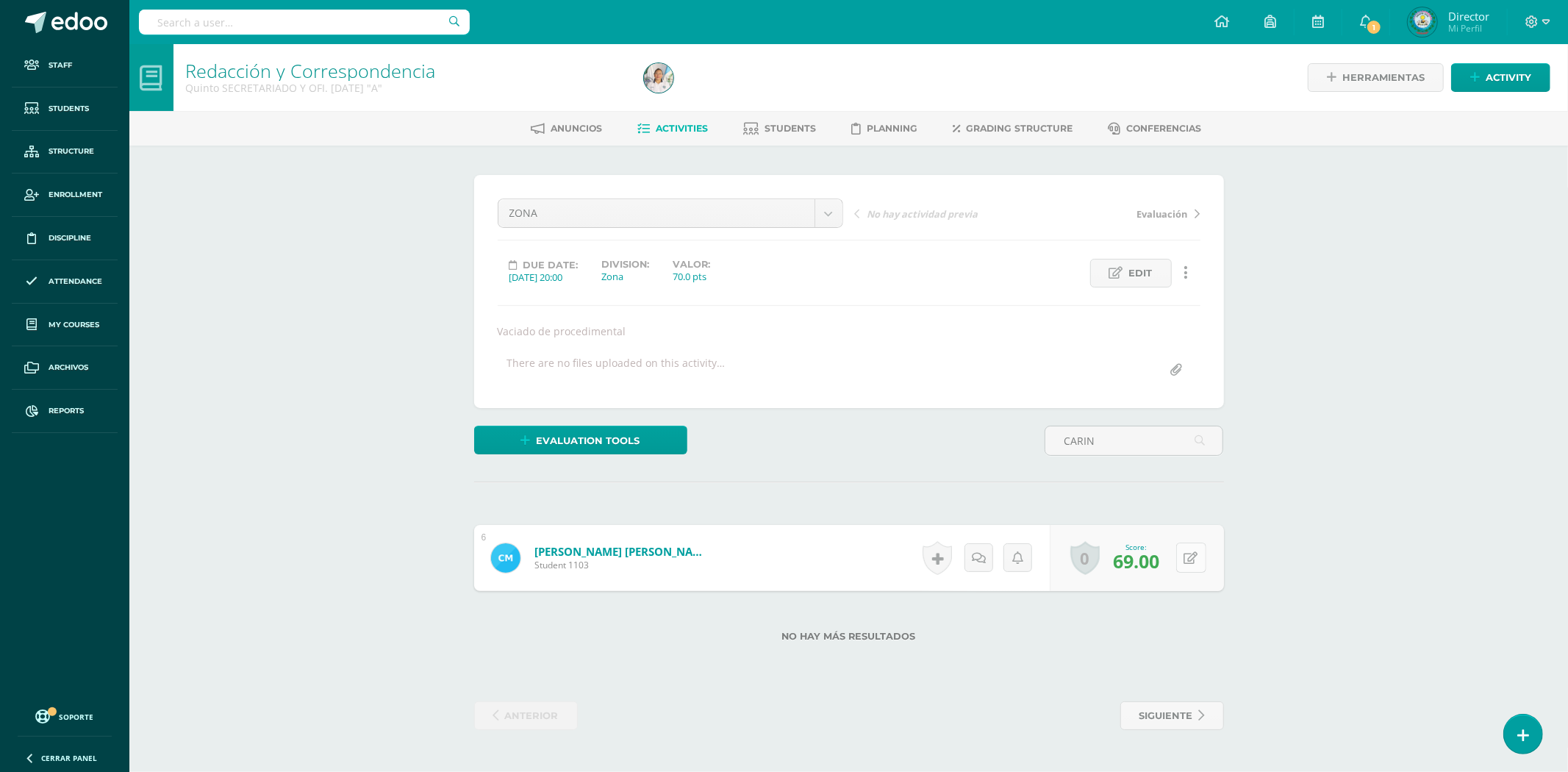
type input "CARIN"
click at [1188, 550] on button at bounding box center [1191, 558] width 30 height 30
click at [831, 206] on body "Staff Students Structure Enrollment Discipline Attendance My courses Archivos R…" at bounding box center [784, 379] width 1568 height 760
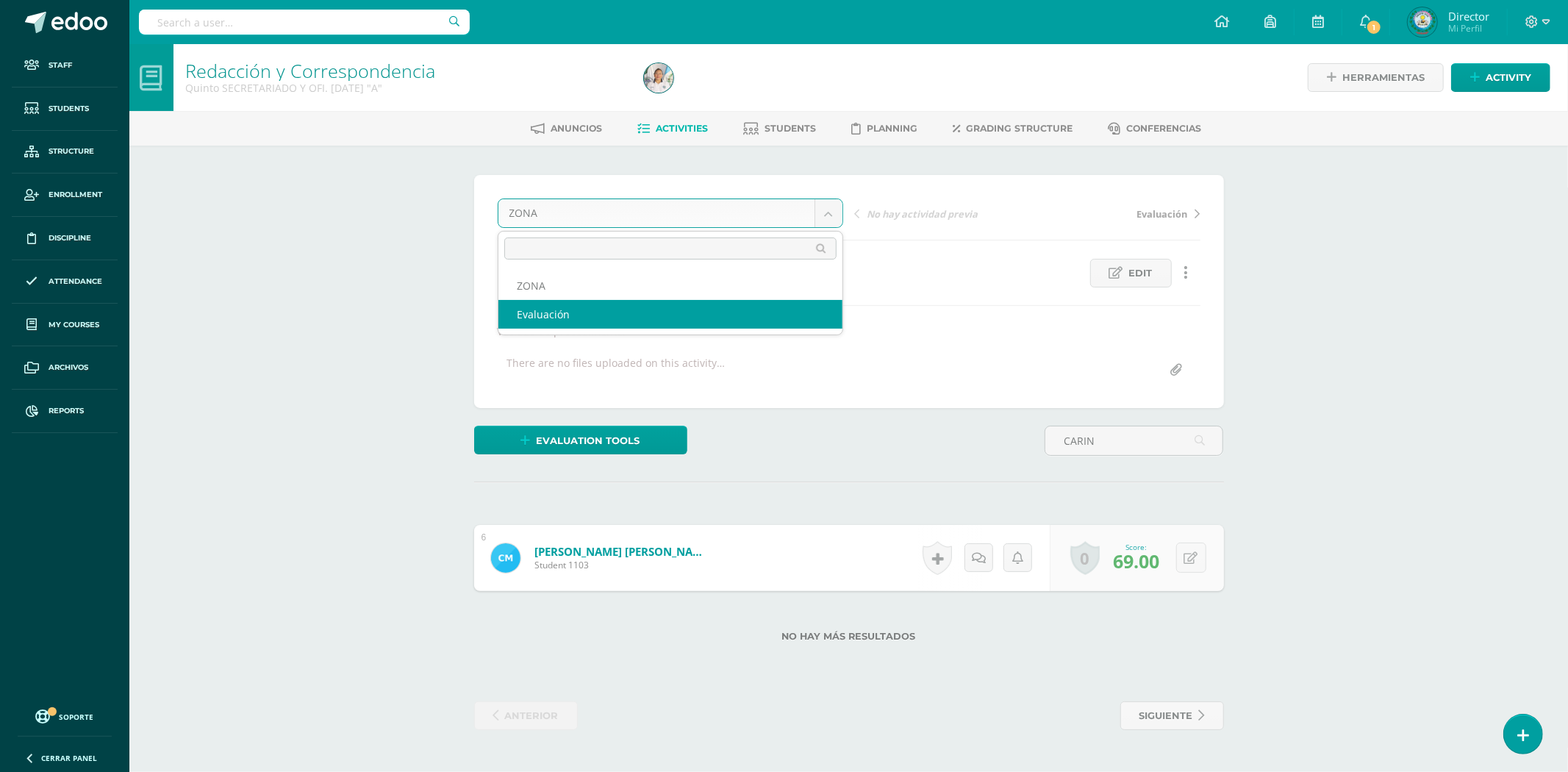
select select "/dashboard/teacher/grade-activity/76662/"
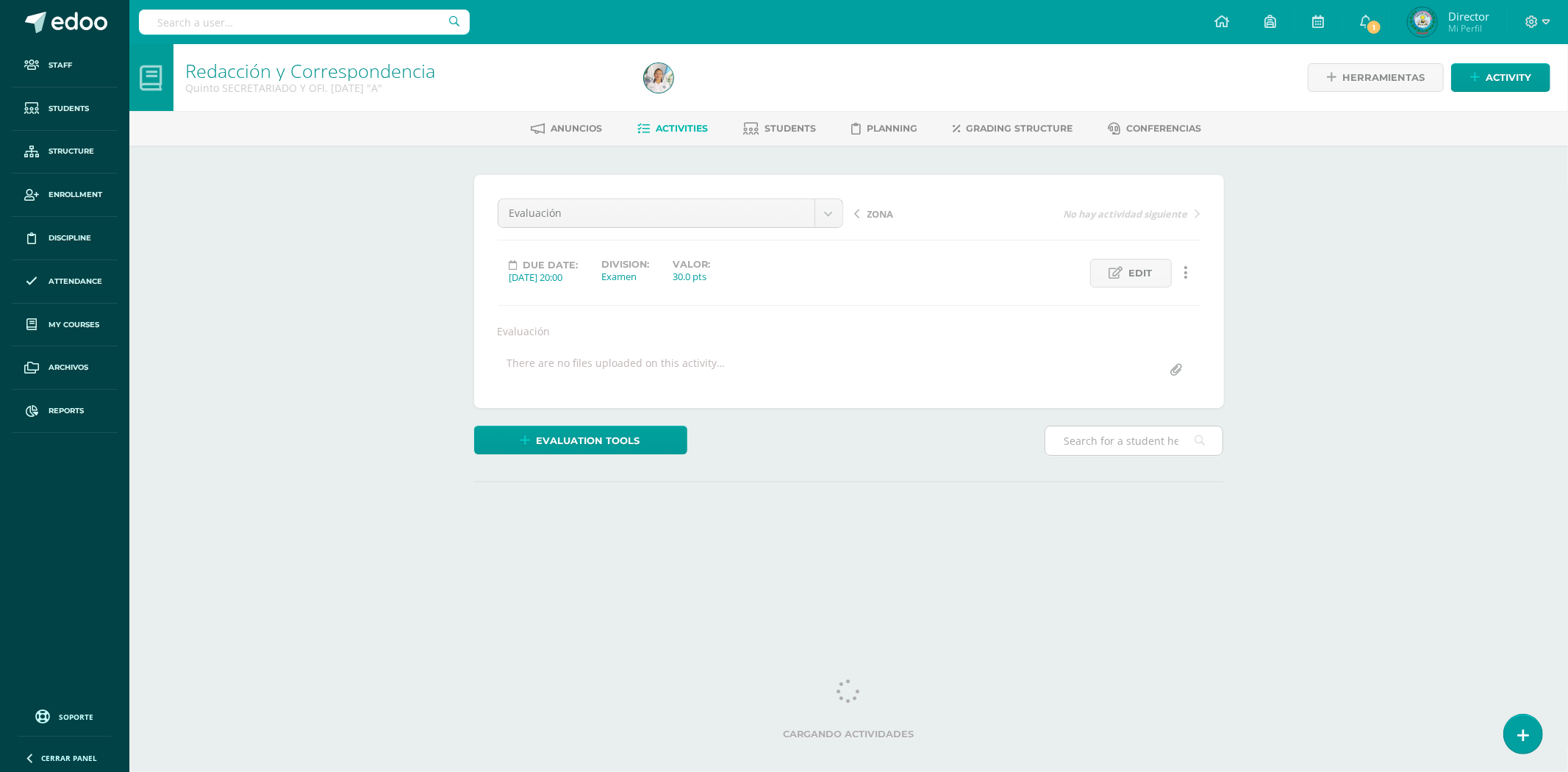
click at [1108, 441] on input "text" at bounding box center [1133, 441] width 177 height 28
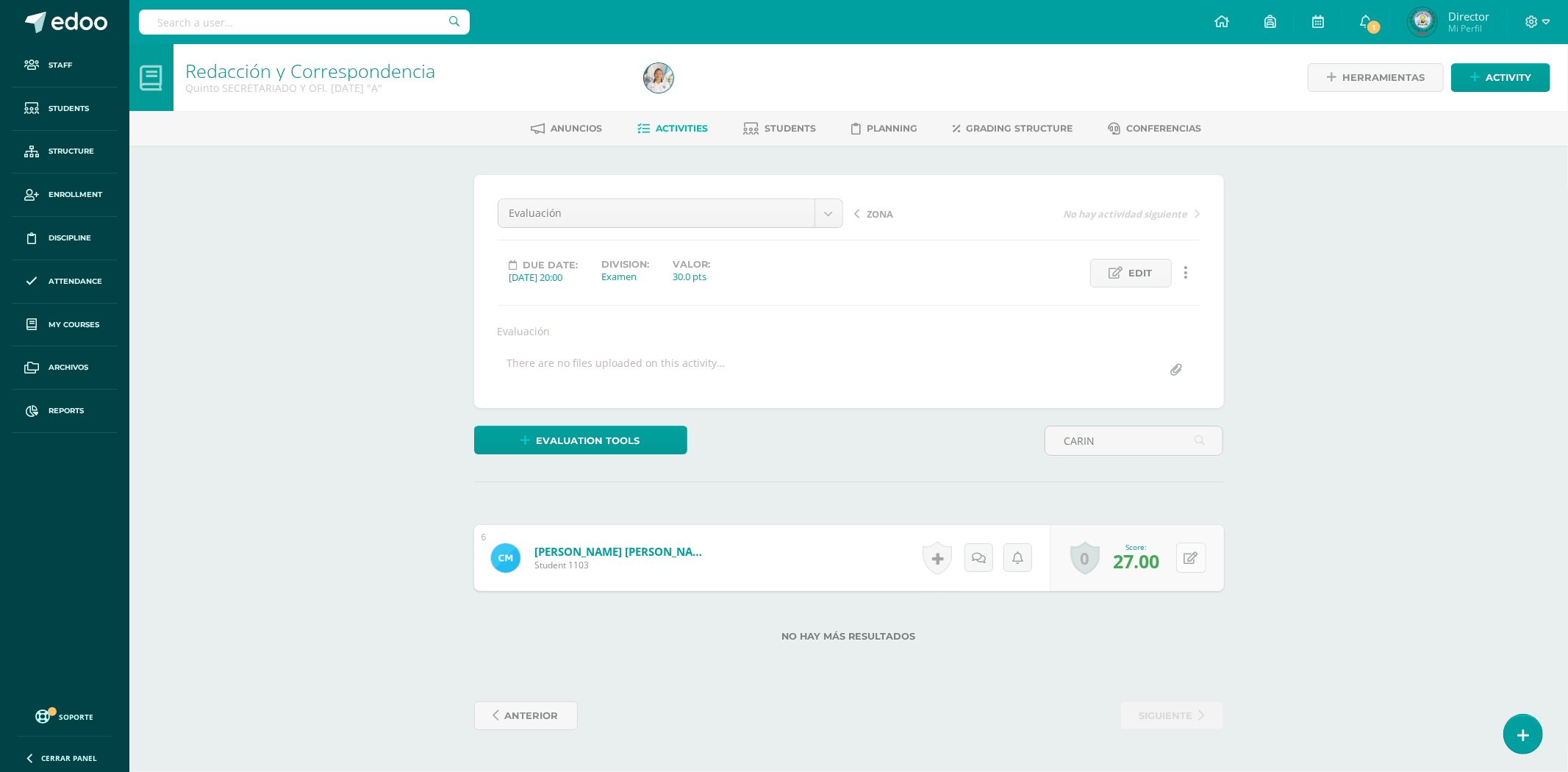
type input "CARIN"
click at [1191, 557] on button at bounding box center [1201, 558] width 31 height 31
click at [1154, 501] on div "¿Estás seguro que quieres eliminar esta actividad? Esto borrará la actividad y …" at bounding box center [848, 452] width 761 height 555
click at [824, 206] on body "Staff Students Structure Enrollment Discipline Attendance My courses Archivos R…" at bounding box center [784, 379] width 1568 height 760
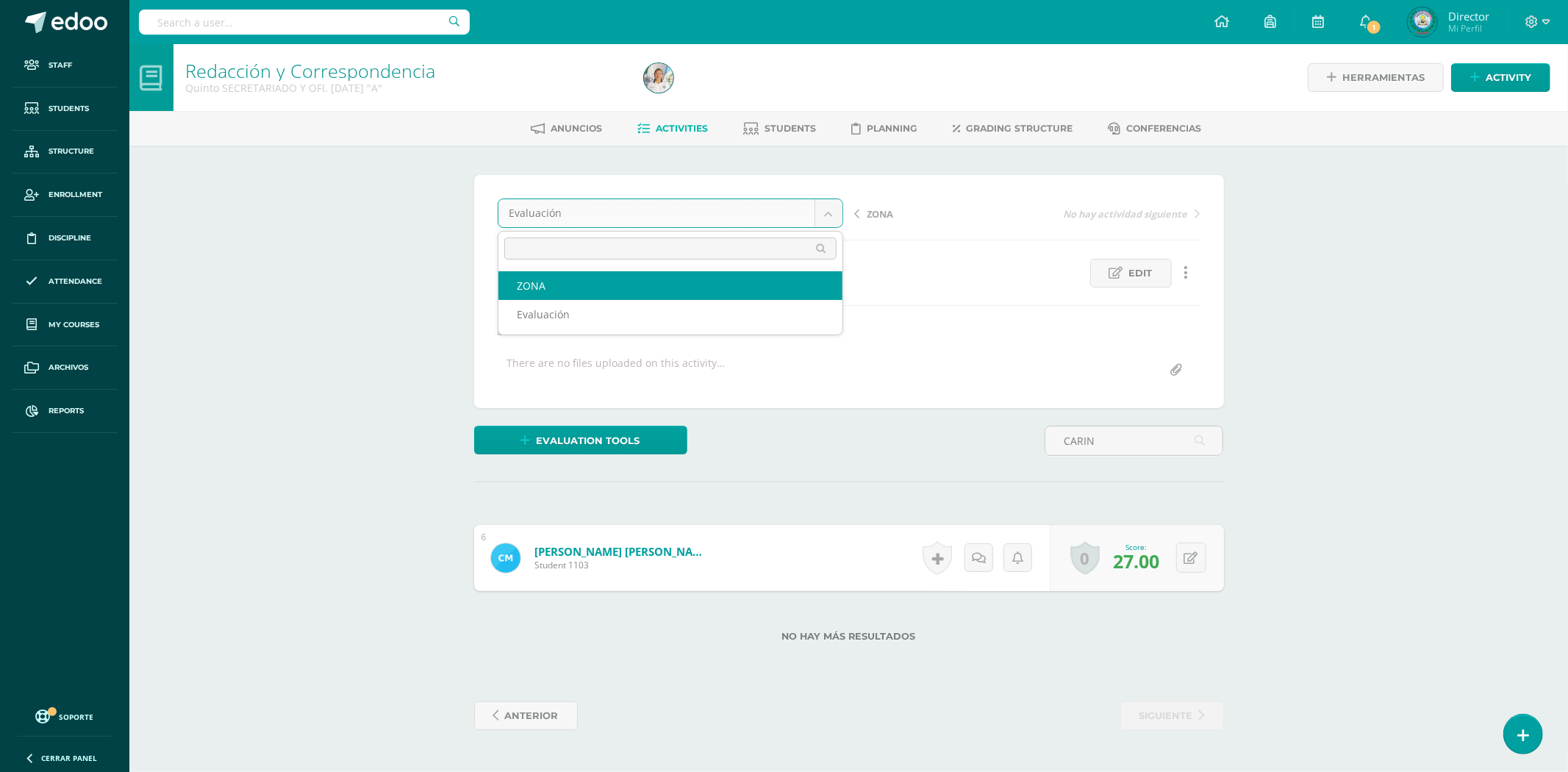
select select "/dashboard/teacher/grade-activity/76661/"
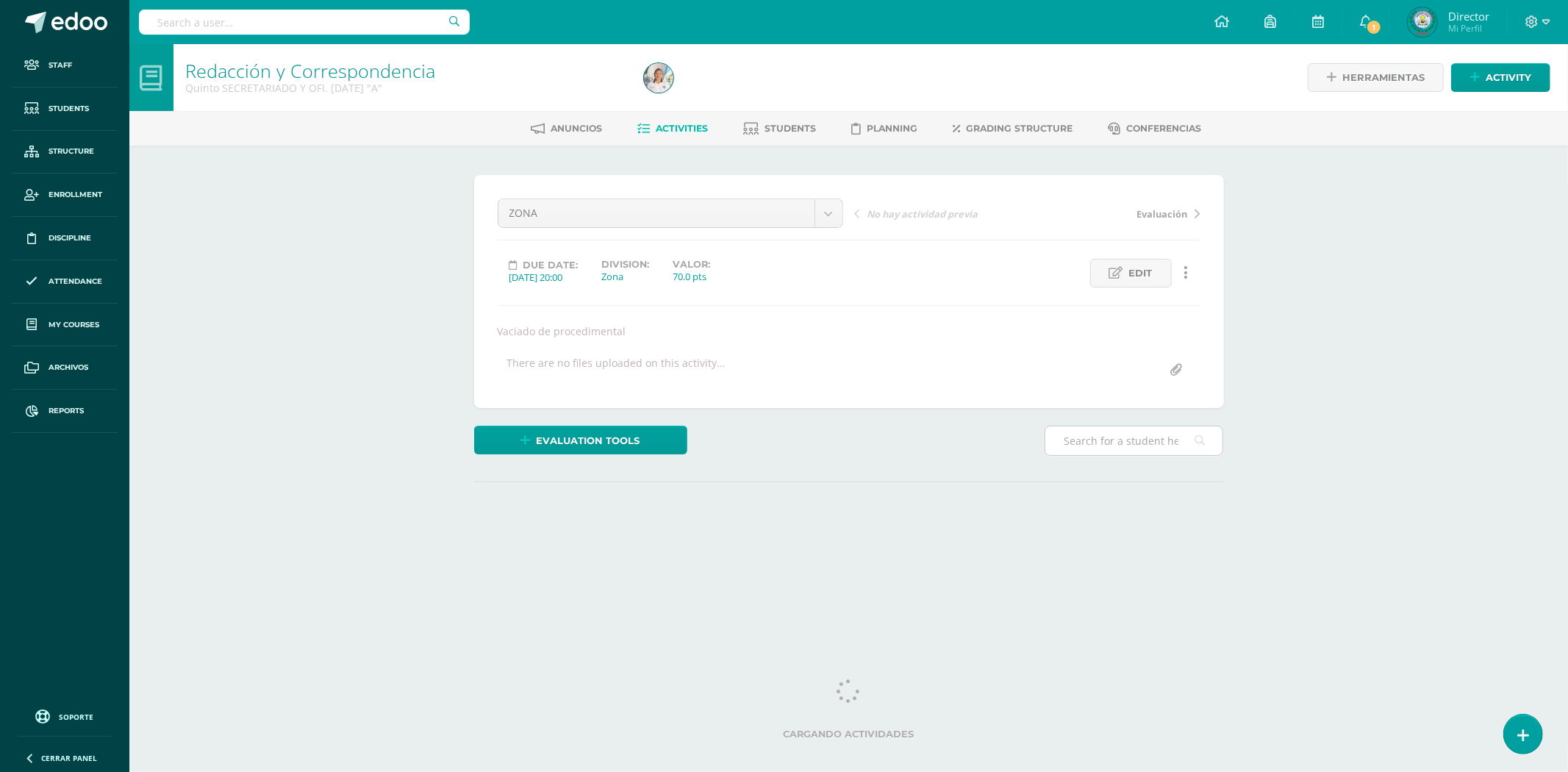
click at [1119, 442] on input "text" at bounding box center [1133, 441] width 177 height 28
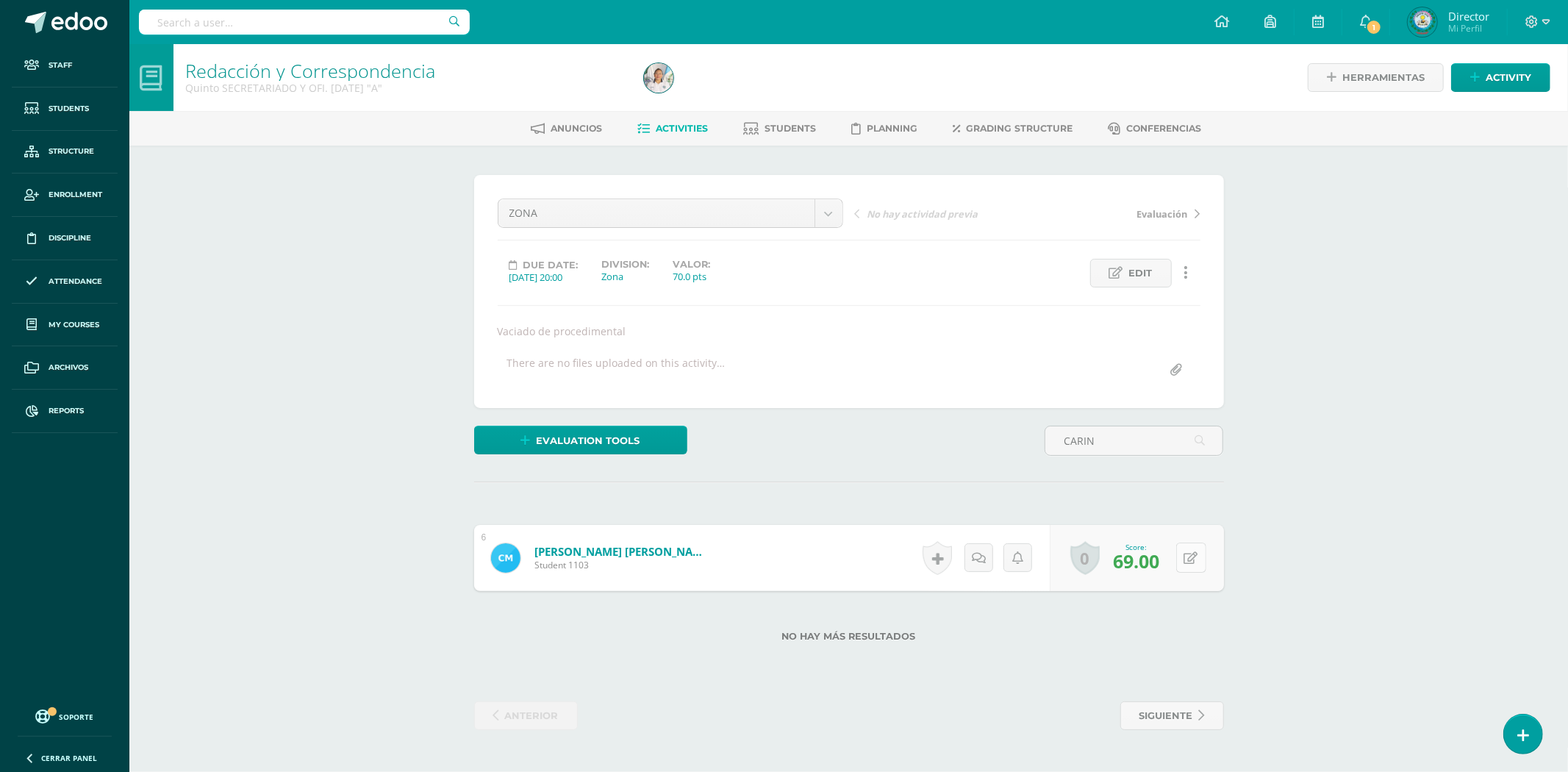
type input "CARIN"
click at [1191, 563] on button at bounding box center [1191, 558] width 30 height 30
click at [1100, 565] on input "69.00" at bounding box center [1100, 562] width 59 height 29
type input "65.00"
click at [678, 552] on link "[PERSON_NAME] [PERSON_NAME]" at bounding box center [622, 552] width 177 height 15
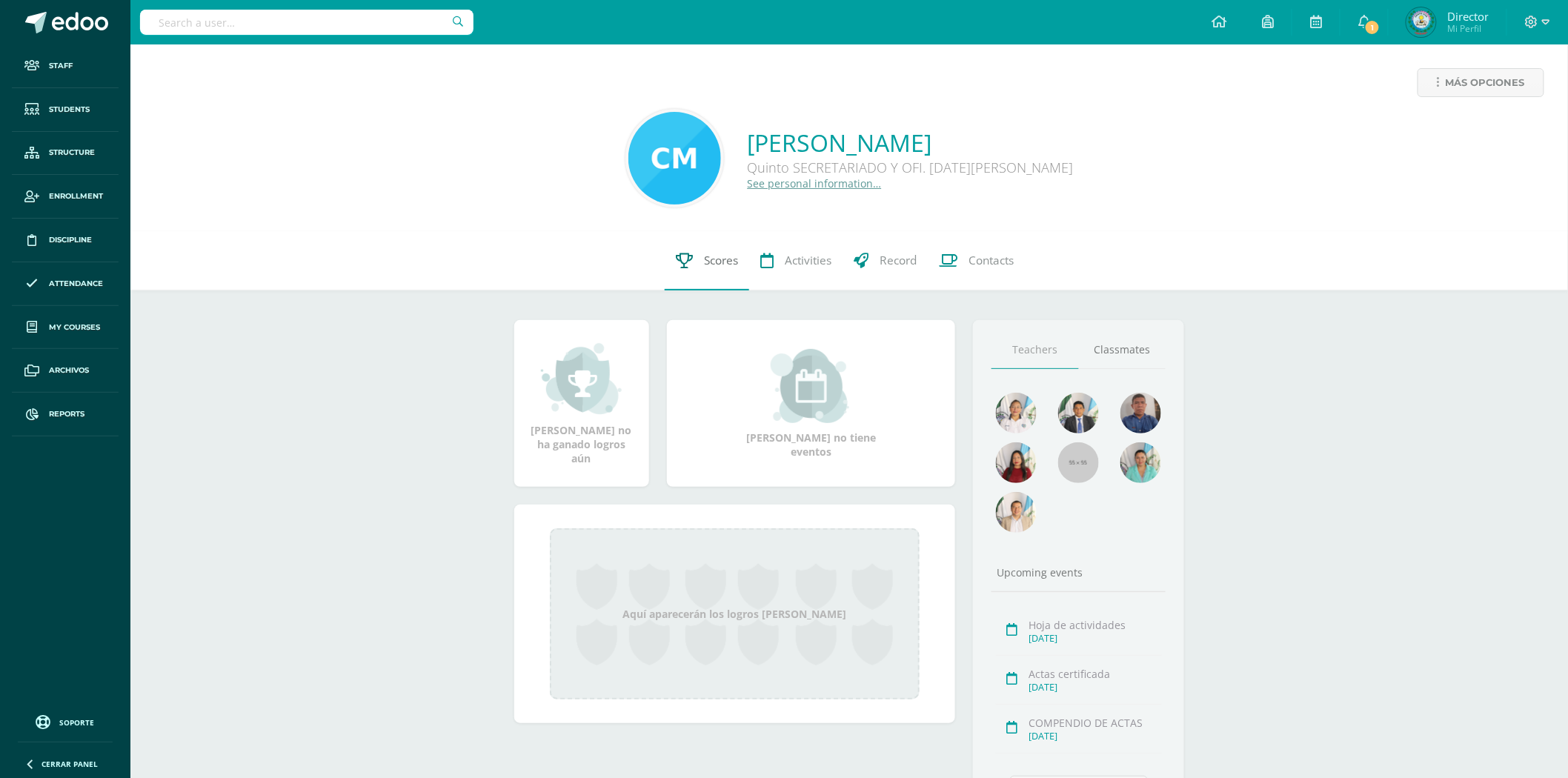
click at [723, 268] on span "Scores" at bounding box center [721, 260] width 34 height 15
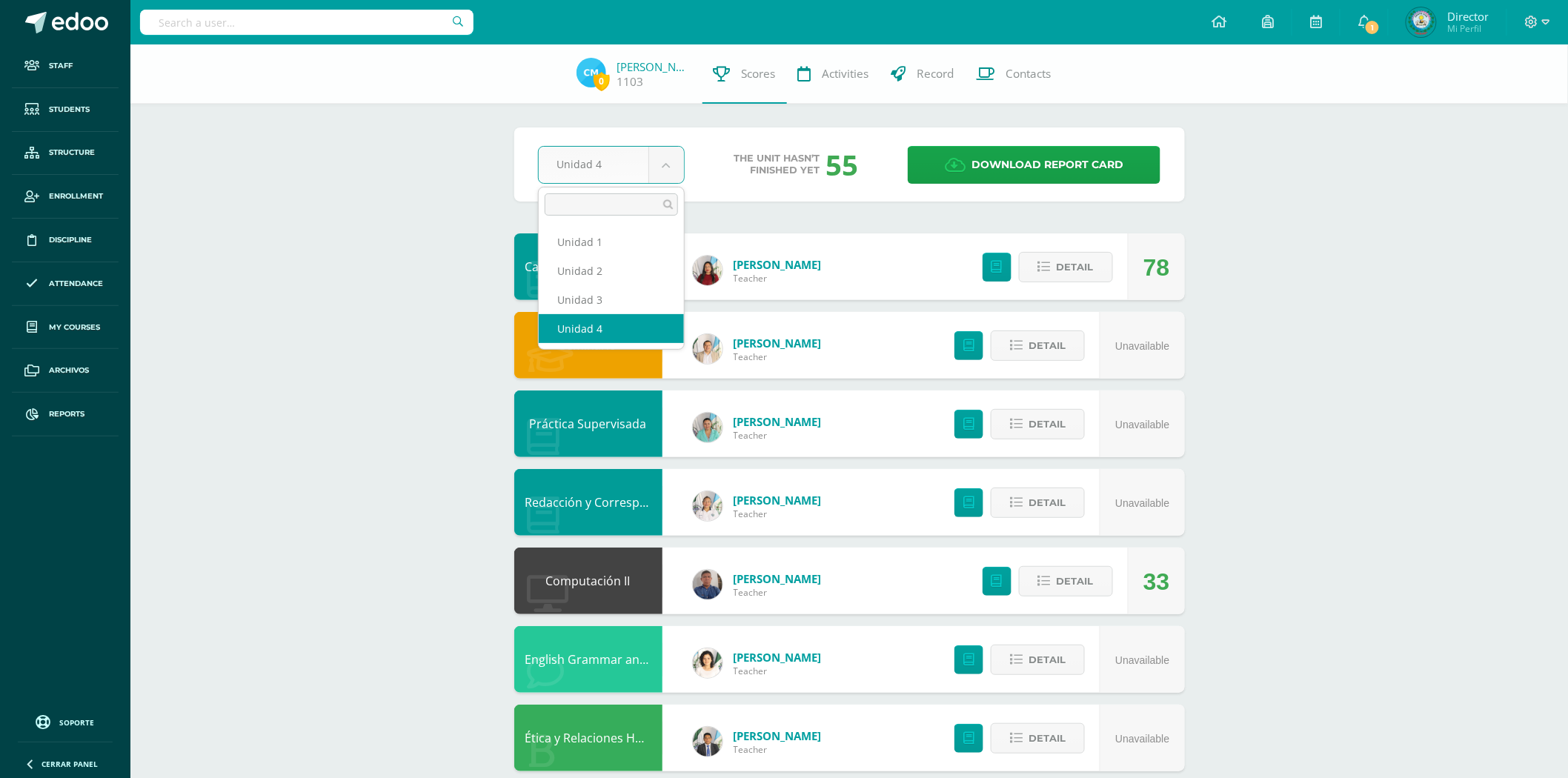
click at [666, 164] on body "Staff Students Structure Enrollment Discipline Attendance My courses Archivos R…" at bounding box center [784, 479] width 1568 height 958
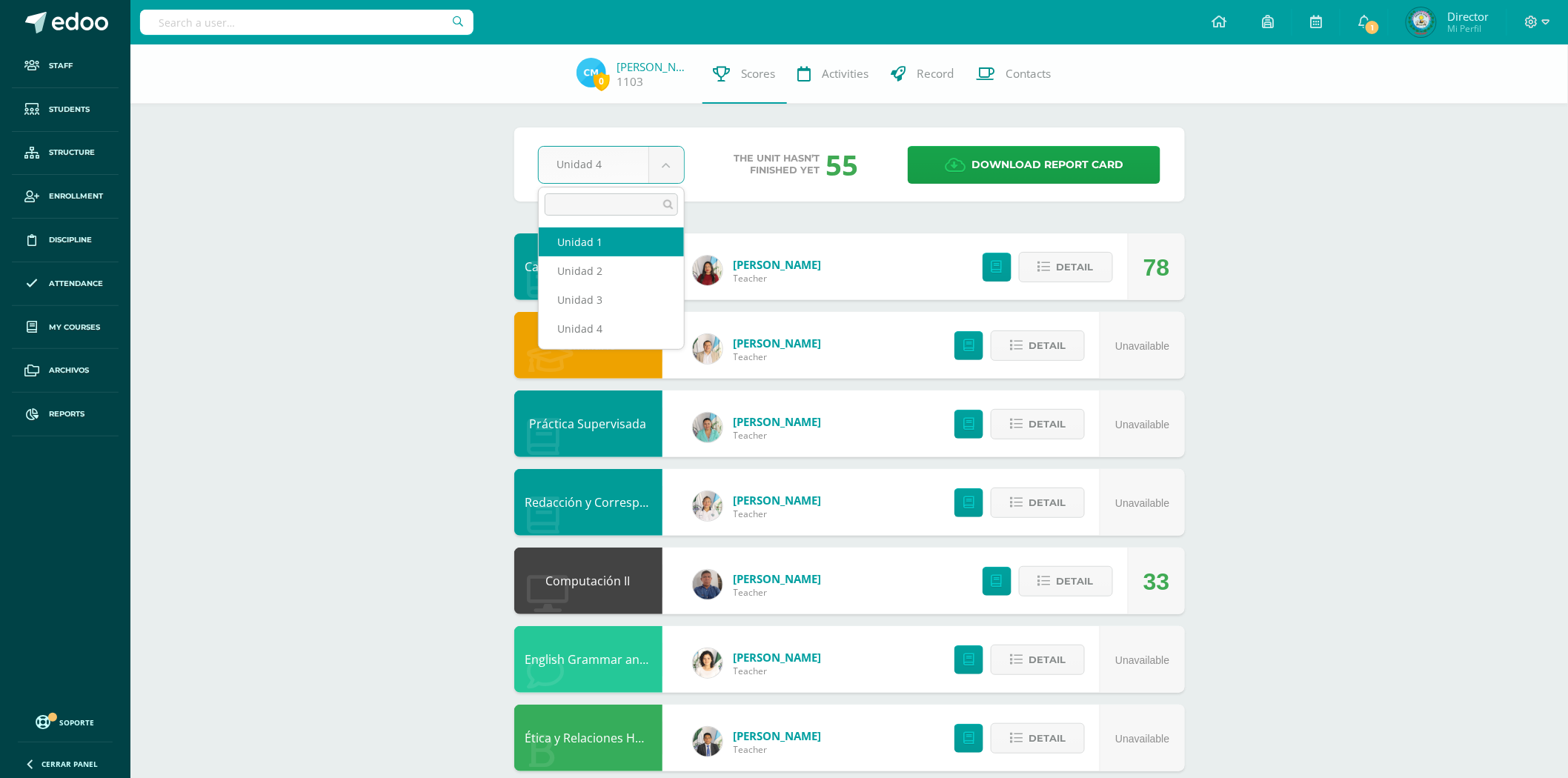
select select "Unidad 1"
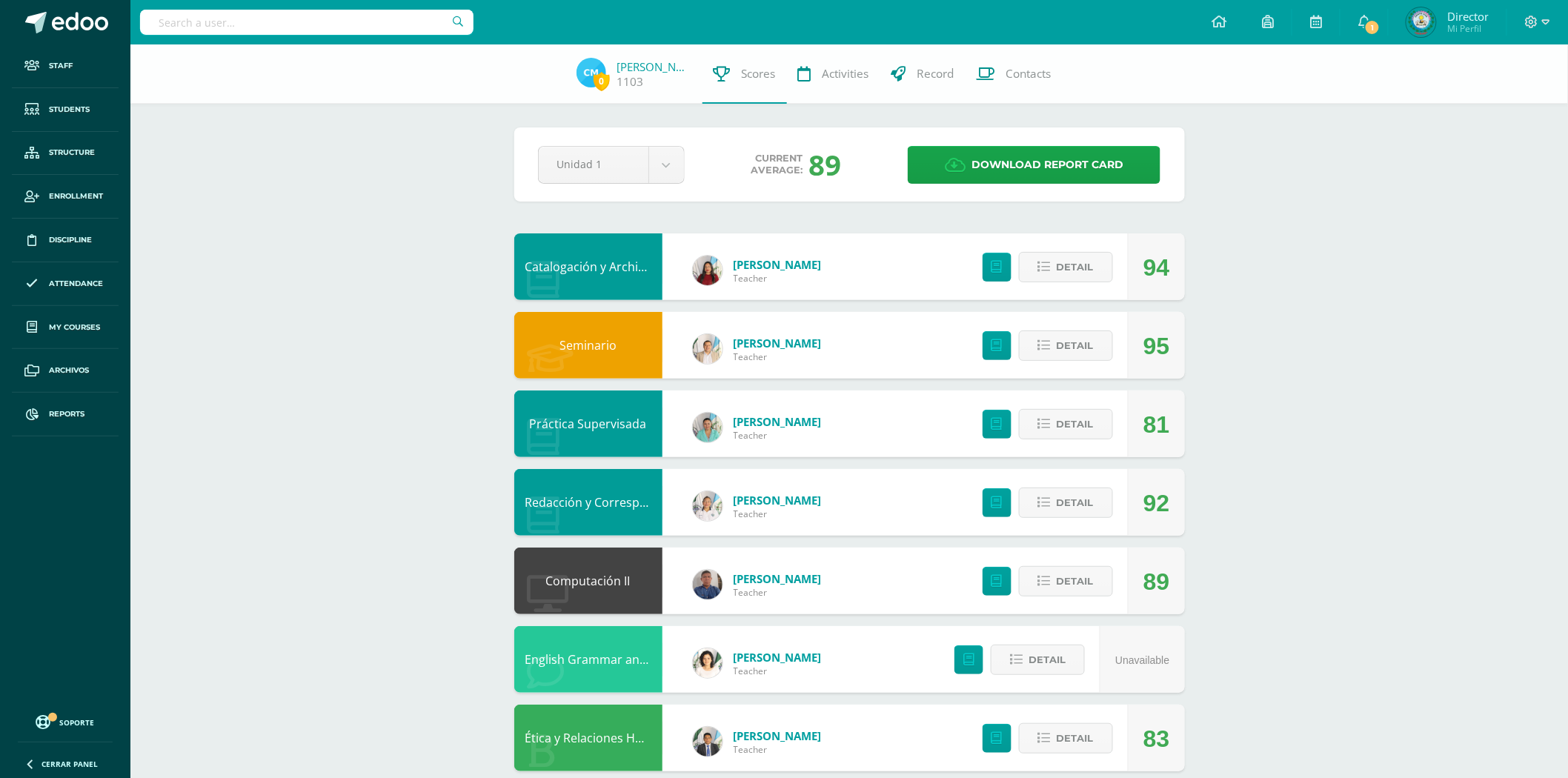
click at [634, 497] on link "Redacción y Correspondencia" at bounding box center [609, 502] width 167 height 16
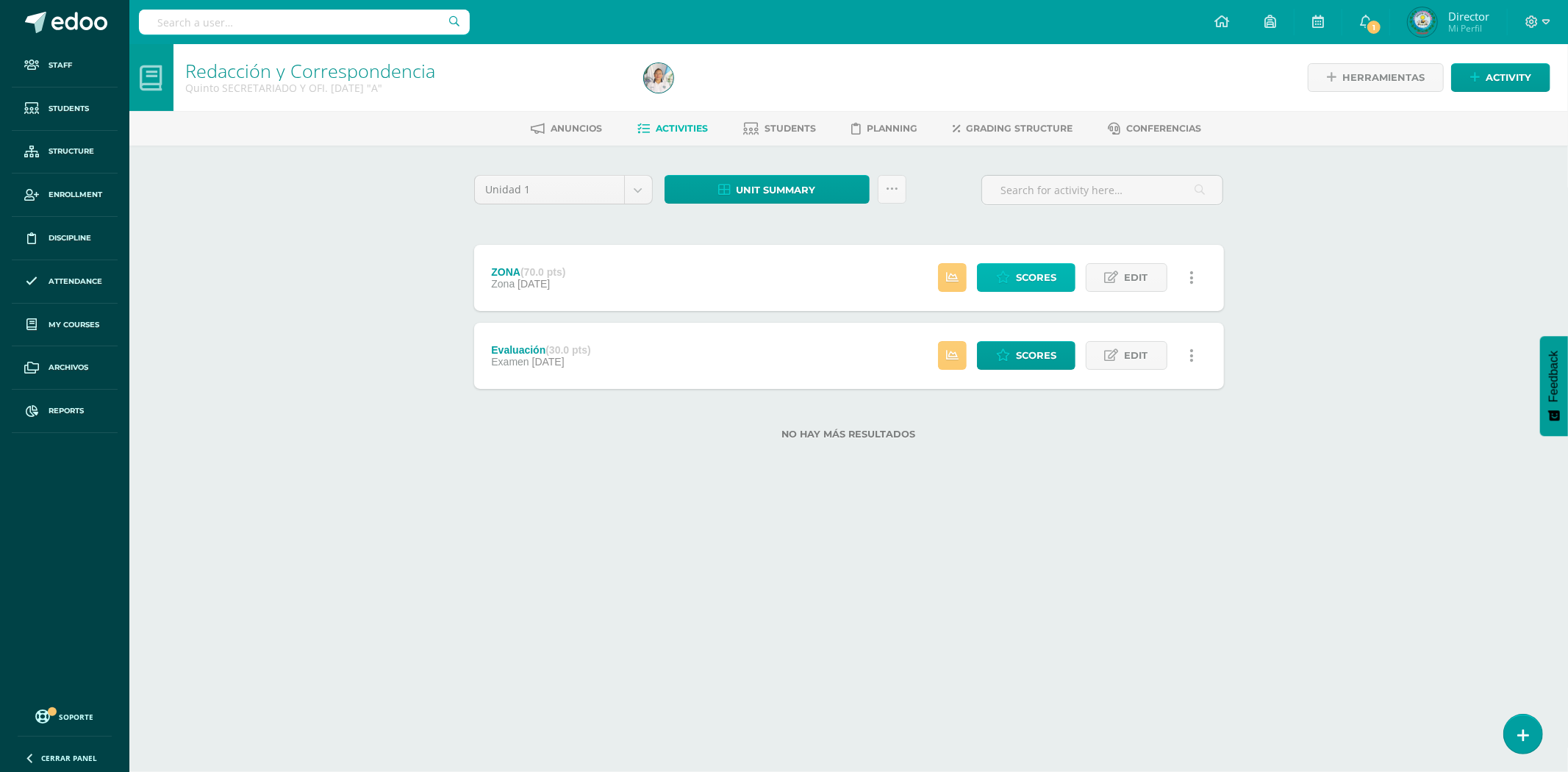
click at [1047, 280] on span "Scores" at bounding box center [1036, 277] width 41 height 27
click at [1023, 270] on span "Scores" at bounding box center [1036, 277] width 41 height 27
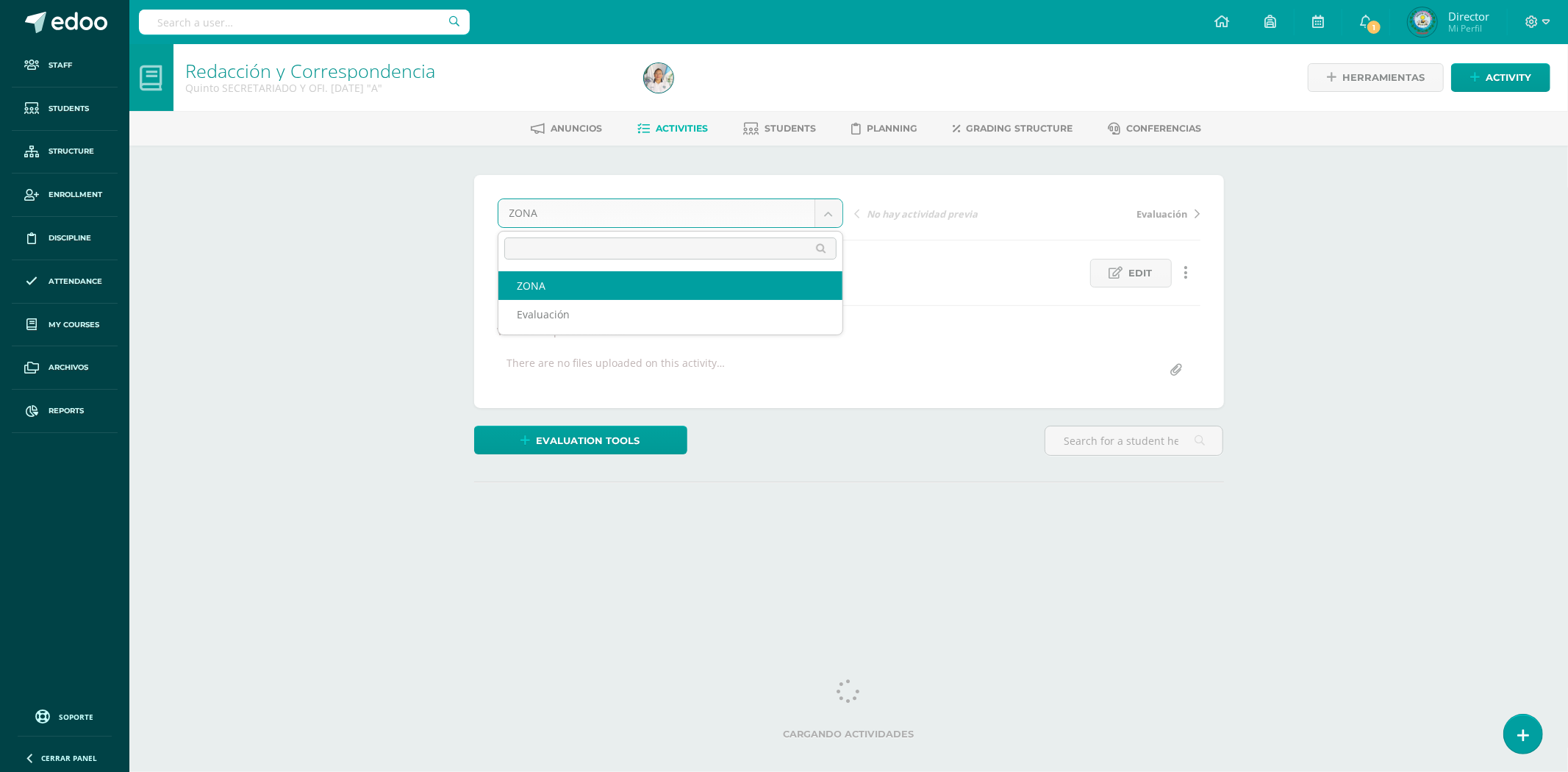
click at [836, 204] on body "Staff Students Structure Enrollment Discipline Attendance My courses Archivos R…" at bounding box center [784, 298] width 1568 height 596
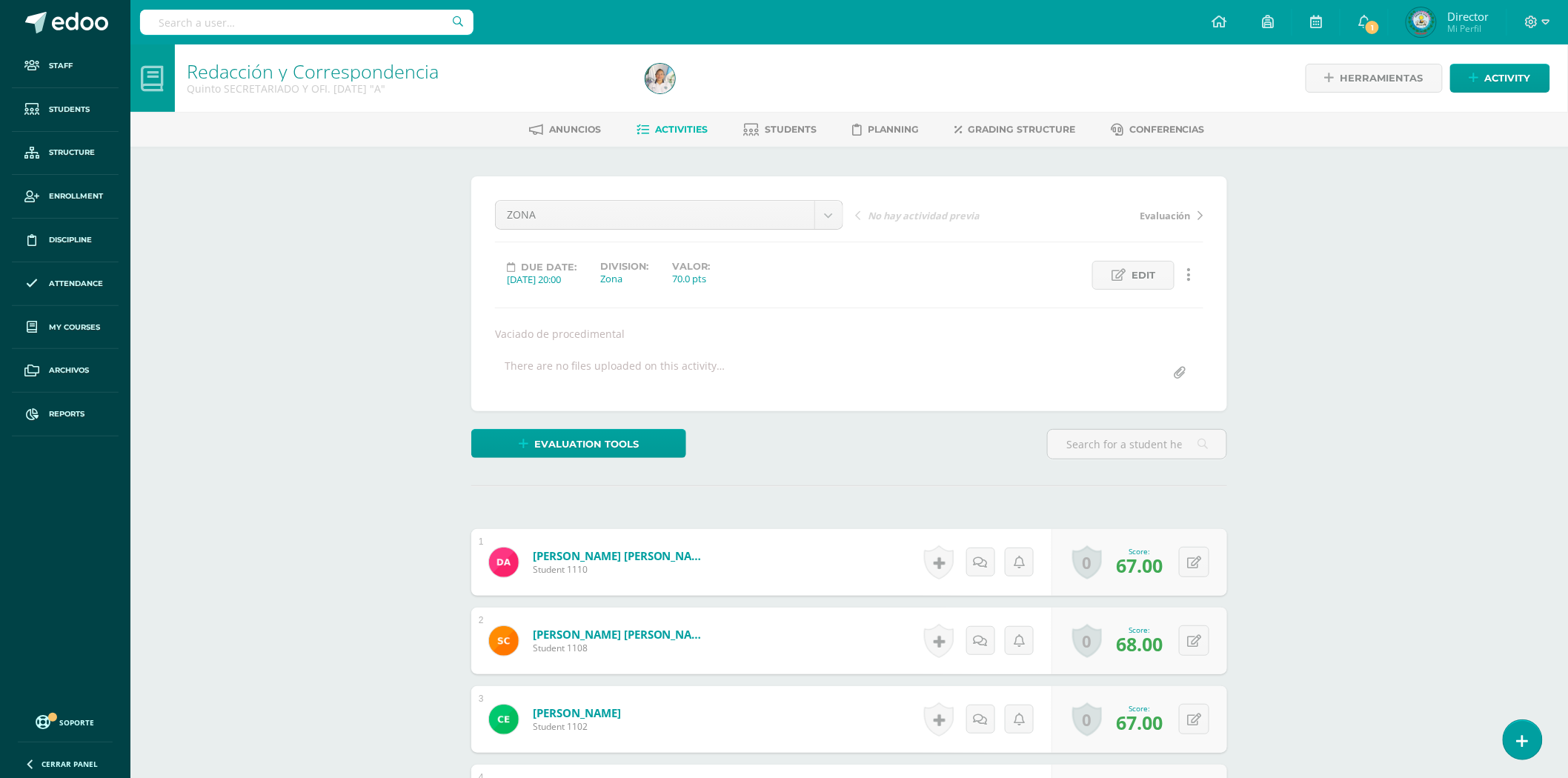
click at [907, 364] on body "Staff Students Structure Enrollment Discipline Attendance My courses Archivos R…" at bounding box center [784, 697] width 1568 height 1394
click at [1076, 440] on input "text" at bounding box center [1137, 443] width 178 height 29
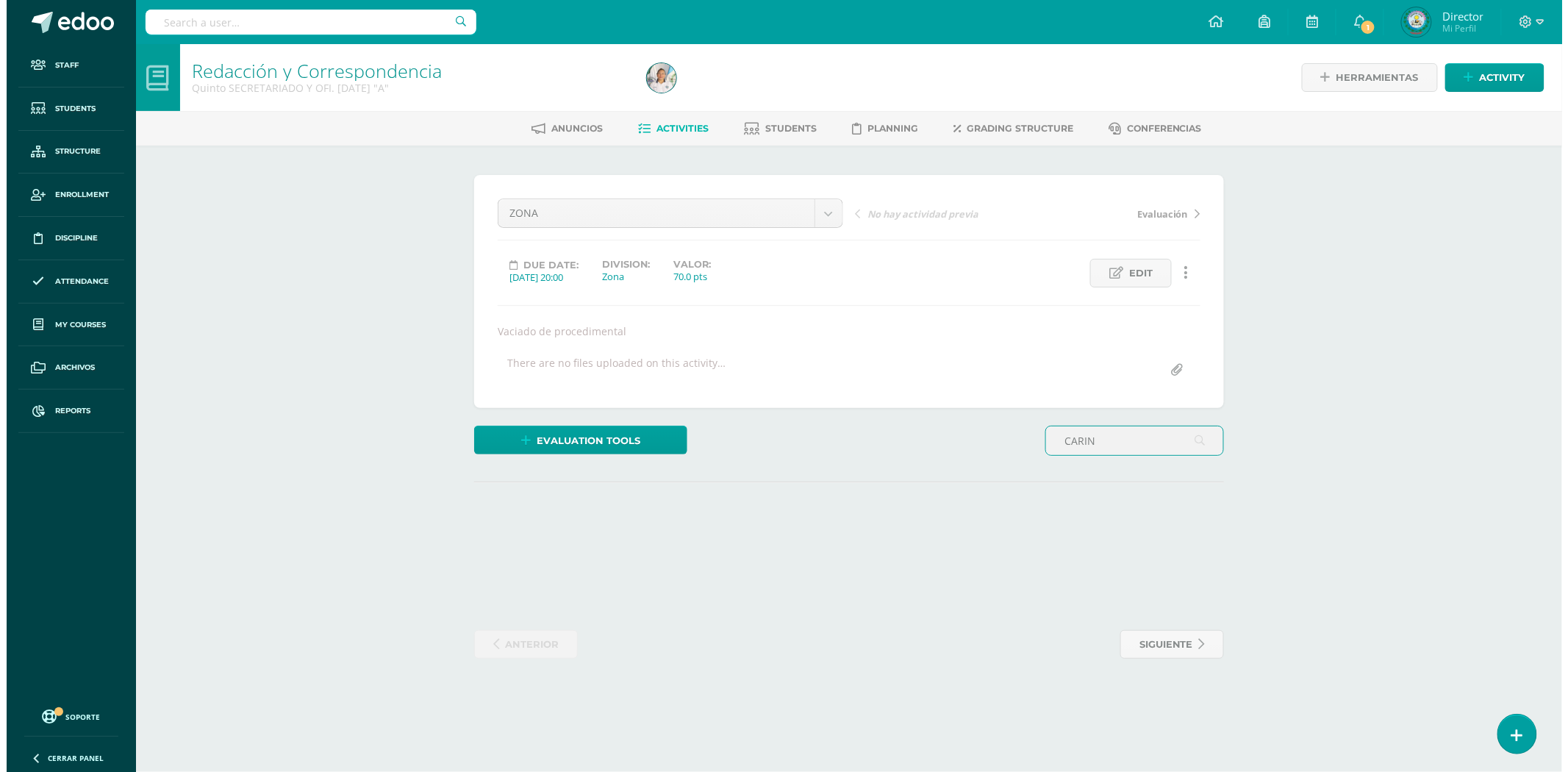
scroll to position [0, 0]
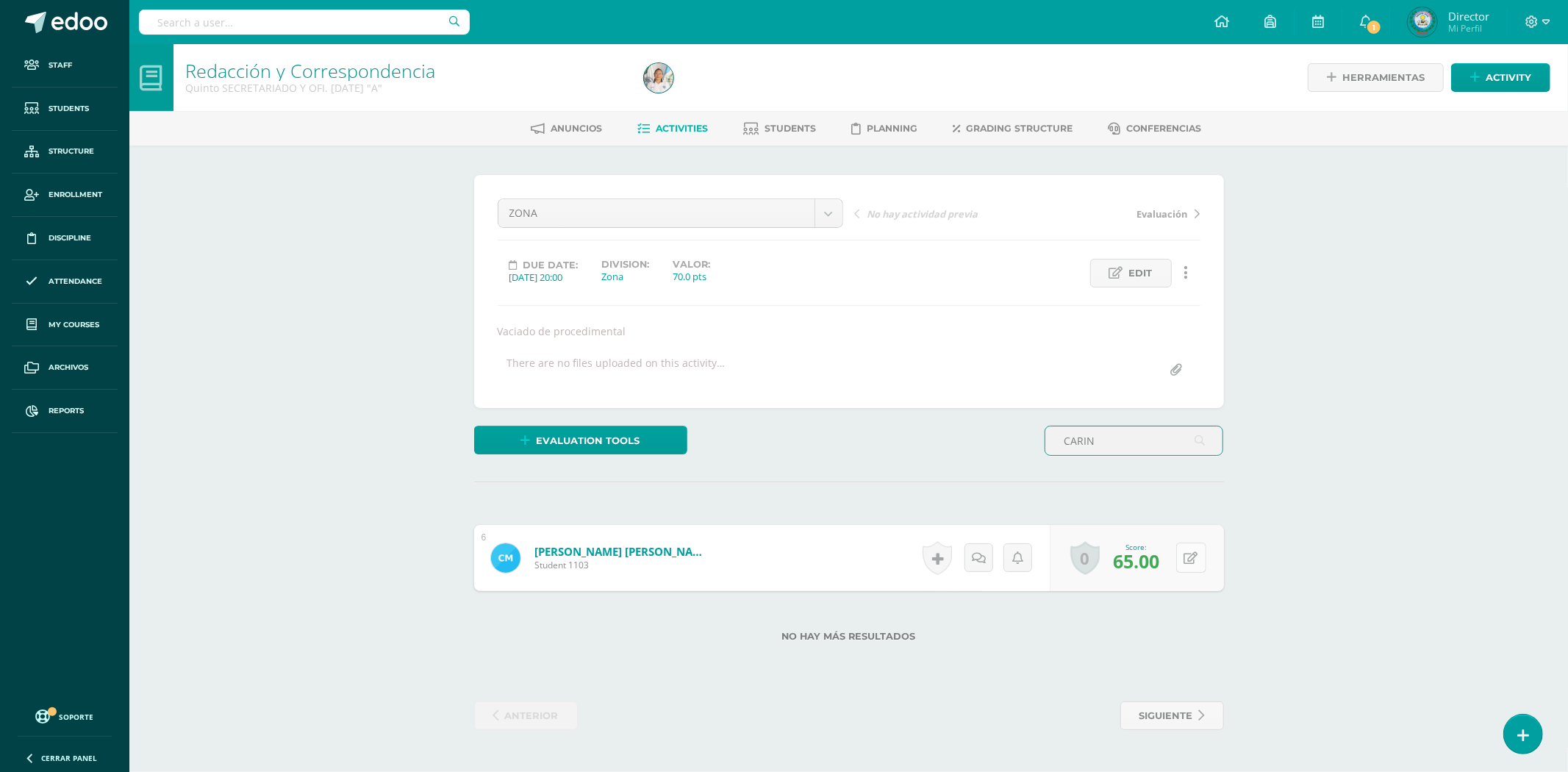
type input "CARIN"
click at [1182, 560] on div "0 Badges Badges obtained Aún no hay logros agregados Score: 65.00" at bounding box center [1137, 558] width 174 height 66
click at [1188, 561] on button at bounding box center [1201, 558] width 31 height 31
click at [1106, 559] on input "65.00" at bounding box center [1100, 562] width 59 height 29
type input "62"
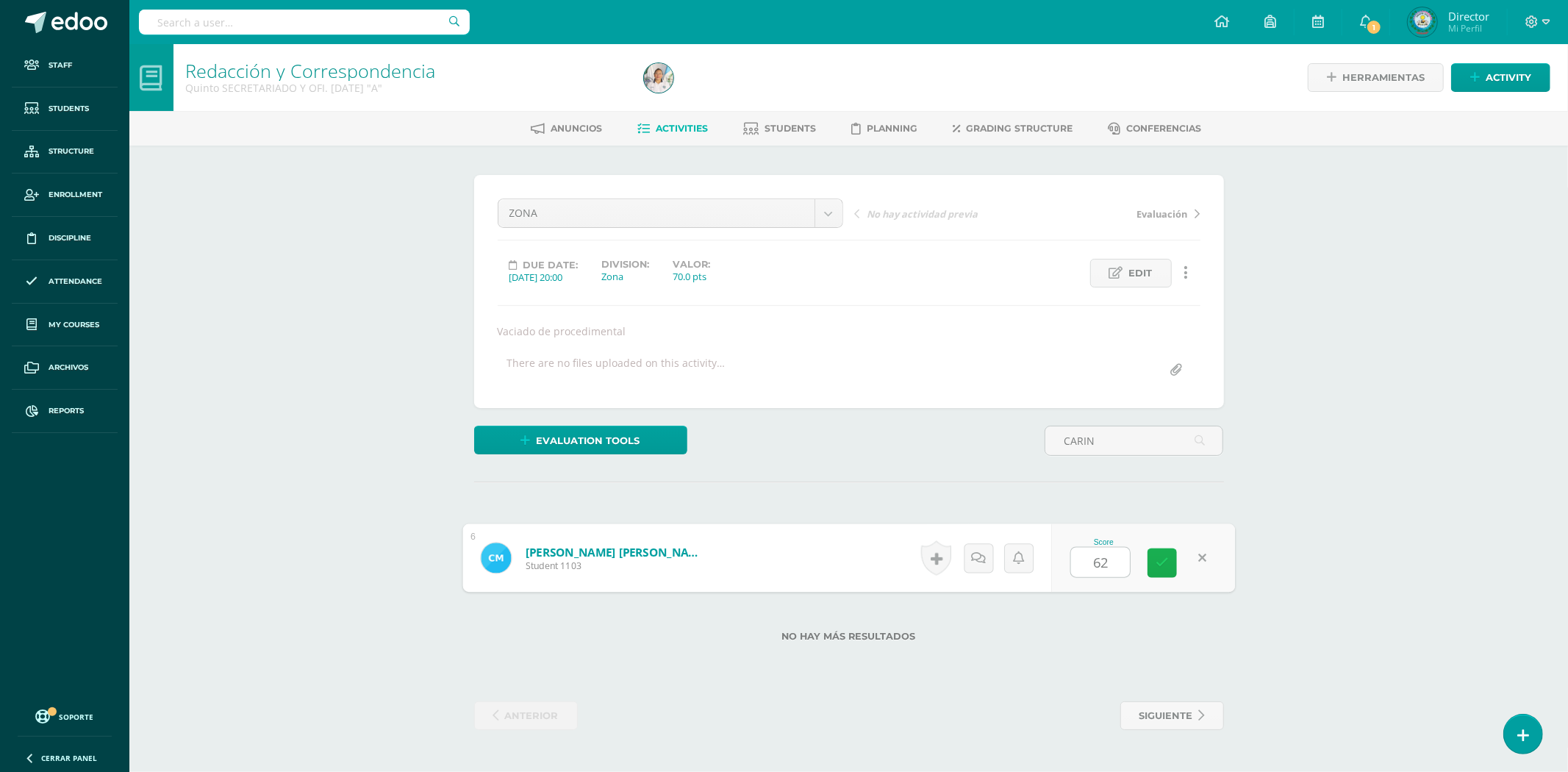
click at [1163, 569] on icon at bounding box center [1162, 562] width 13 height 12
click at [645, 553] on link "[PERSON_NAME] [PERSON_NAME]" at bounding box center [622, 552] width 177 height 15
